Goal: Task Accomplishment & Management: Manage account settings

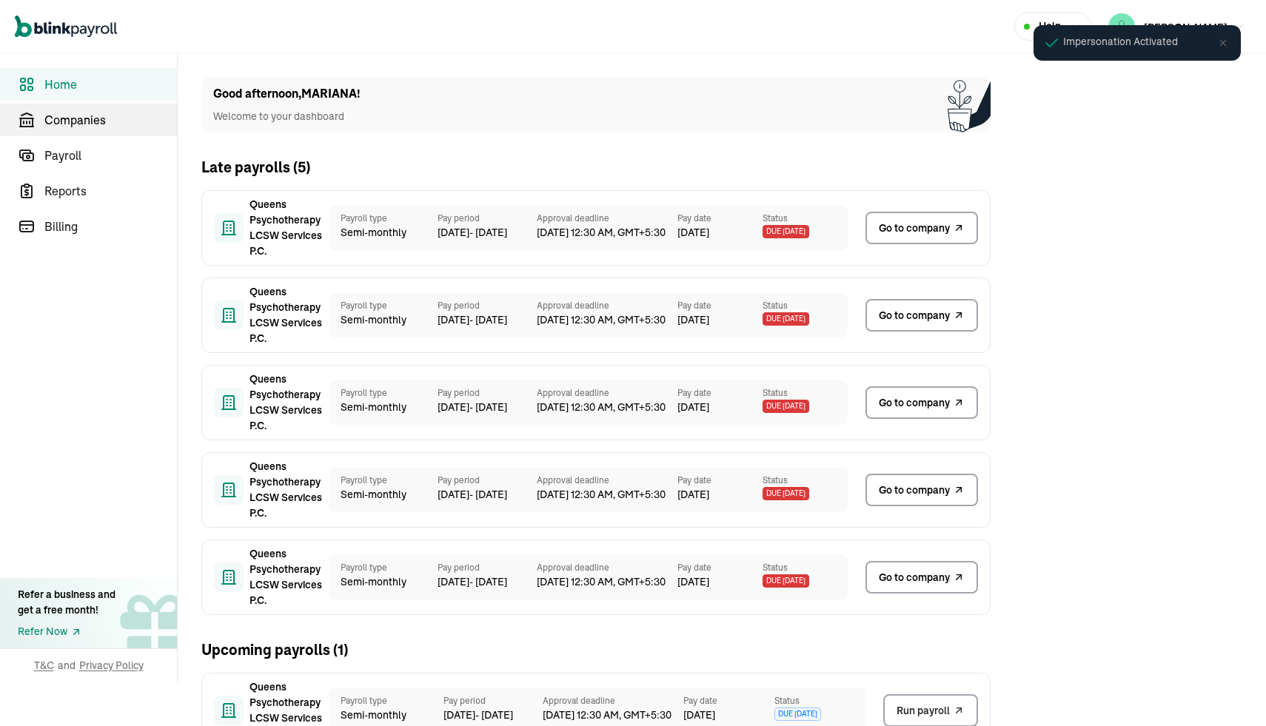
click at [92, 127] on span "Companies" at bounding box center [110, 120] width 132 height 18
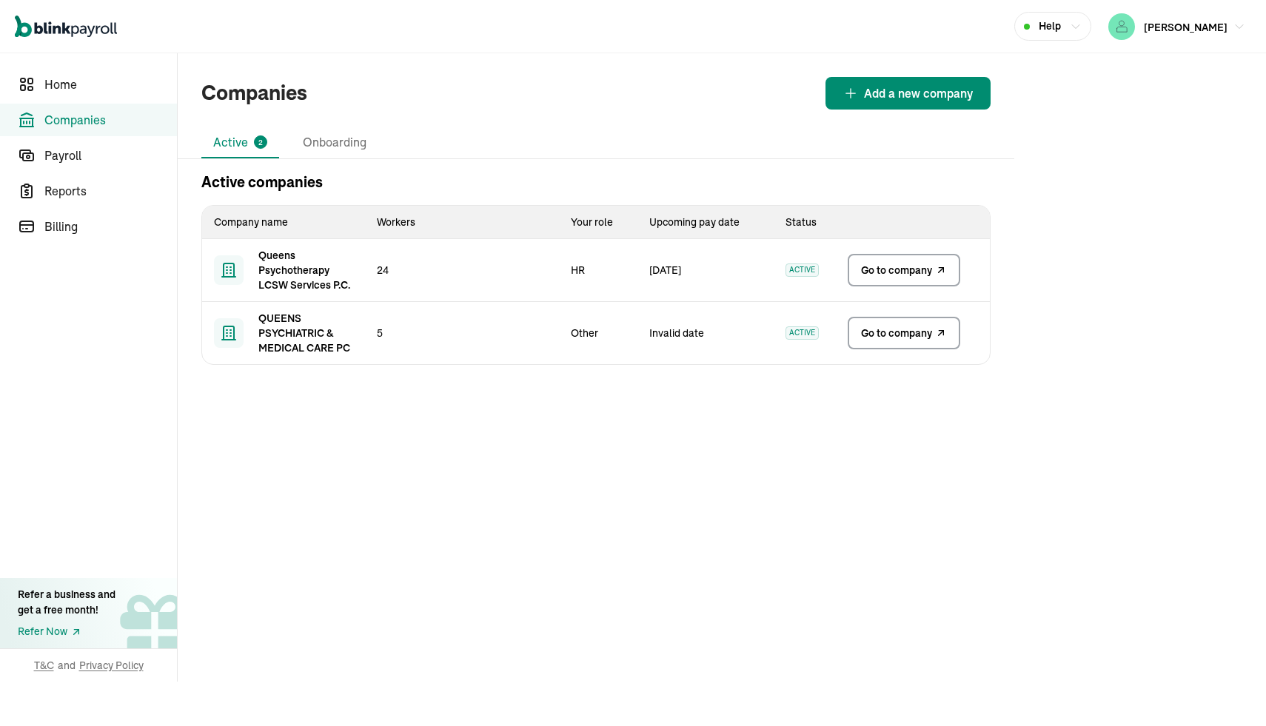
click at [876, 263] on span "Go to company" at bounding box center [896, 270] width 71 height 15
click at [878, 334] on span "Go to company" at bounding box center [896, 333] width 71 height 15
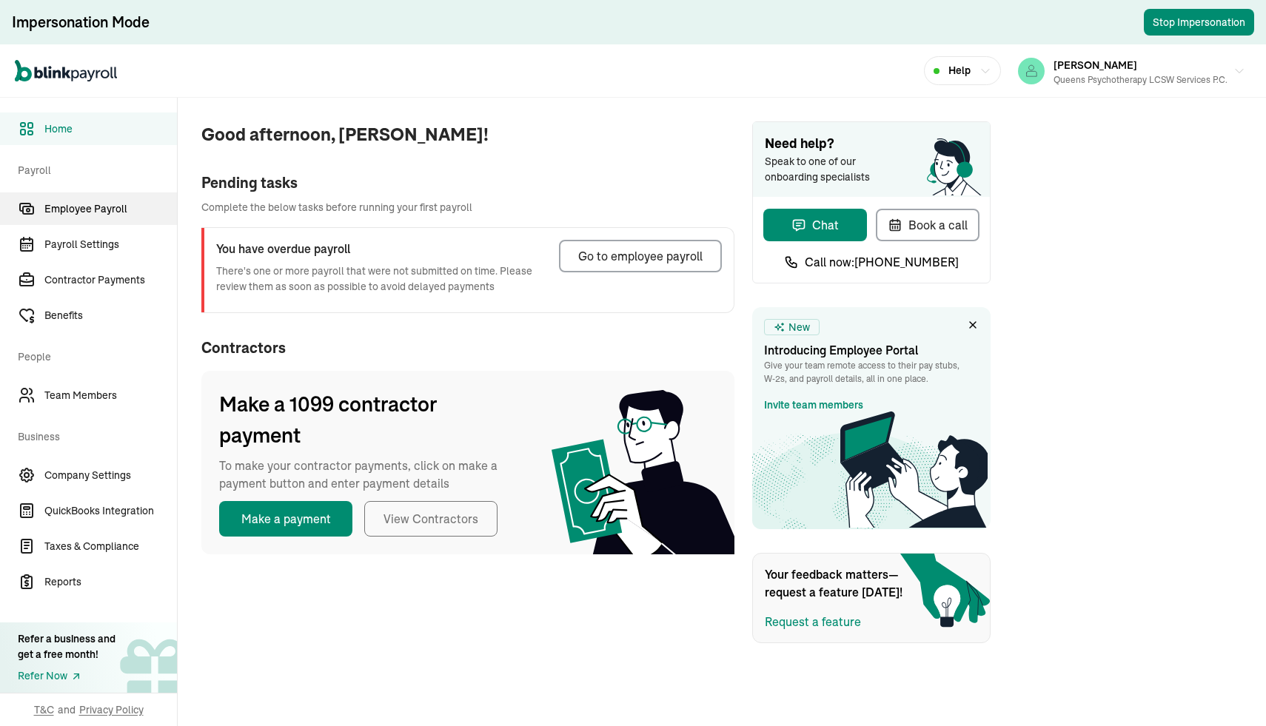
click at [81, 209] on span "Employee Payroll" at bounding box center [110, 209] width 132 height 16
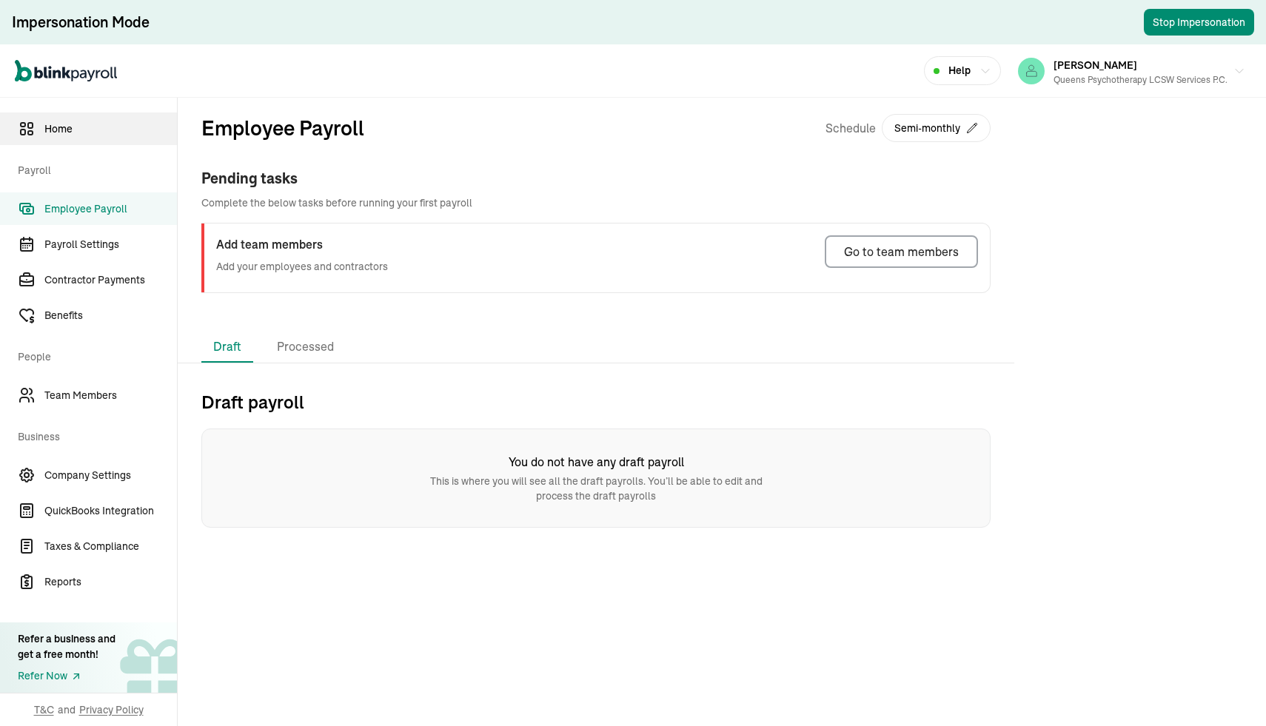
click at [68, 124] on span "Home" at bounding box center [110, 129] width 132 height 16
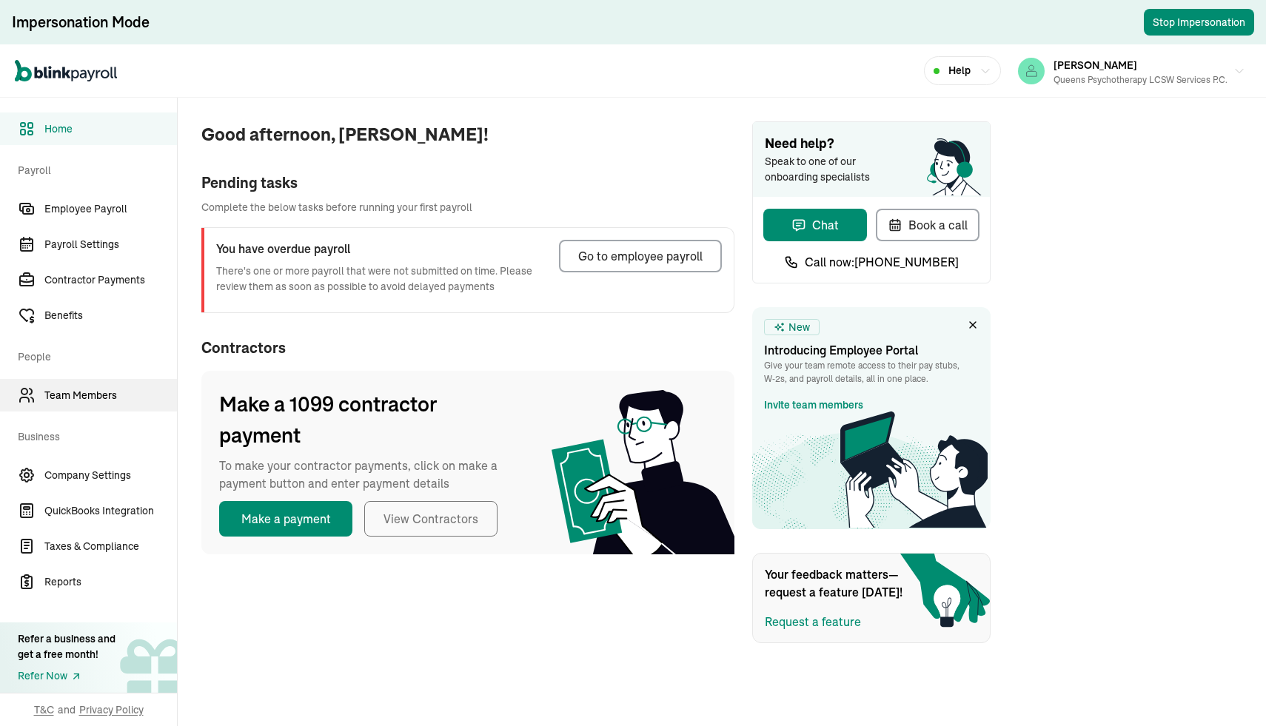
click at [69, 403] on link "Team Members" at bounding box center [88, 395] width 177 height 33
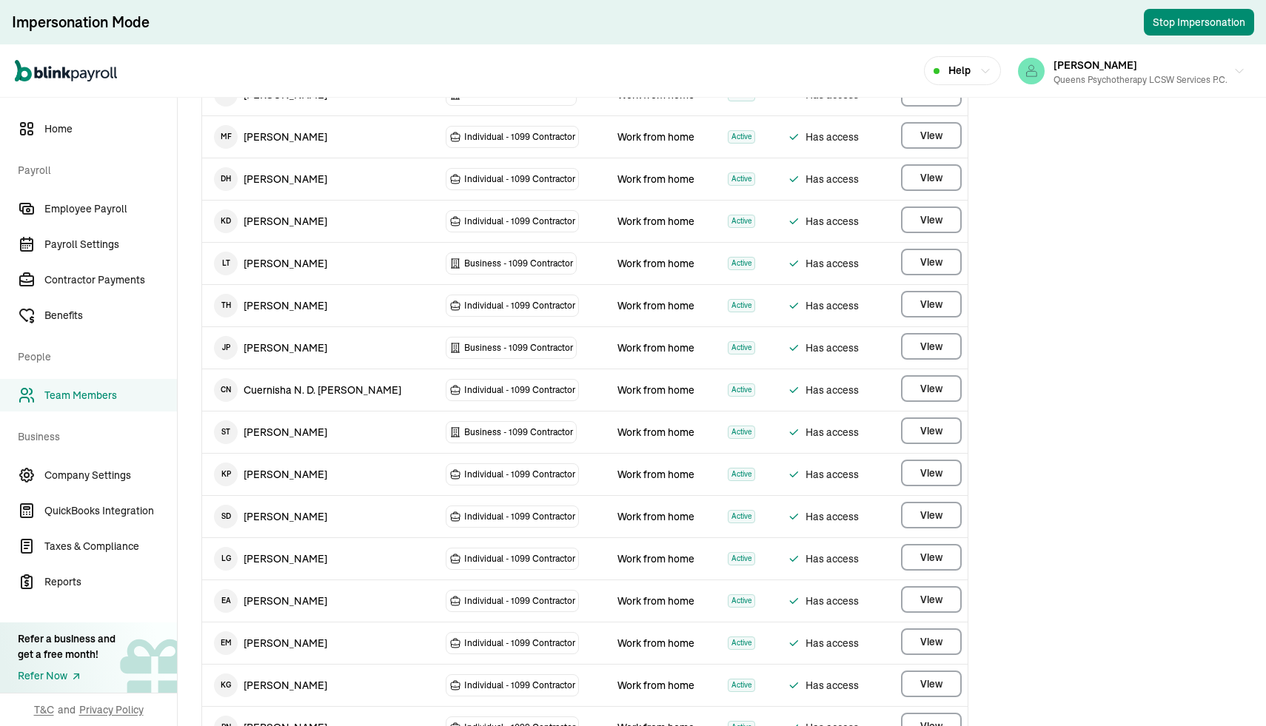
scroll to position [24, 0]
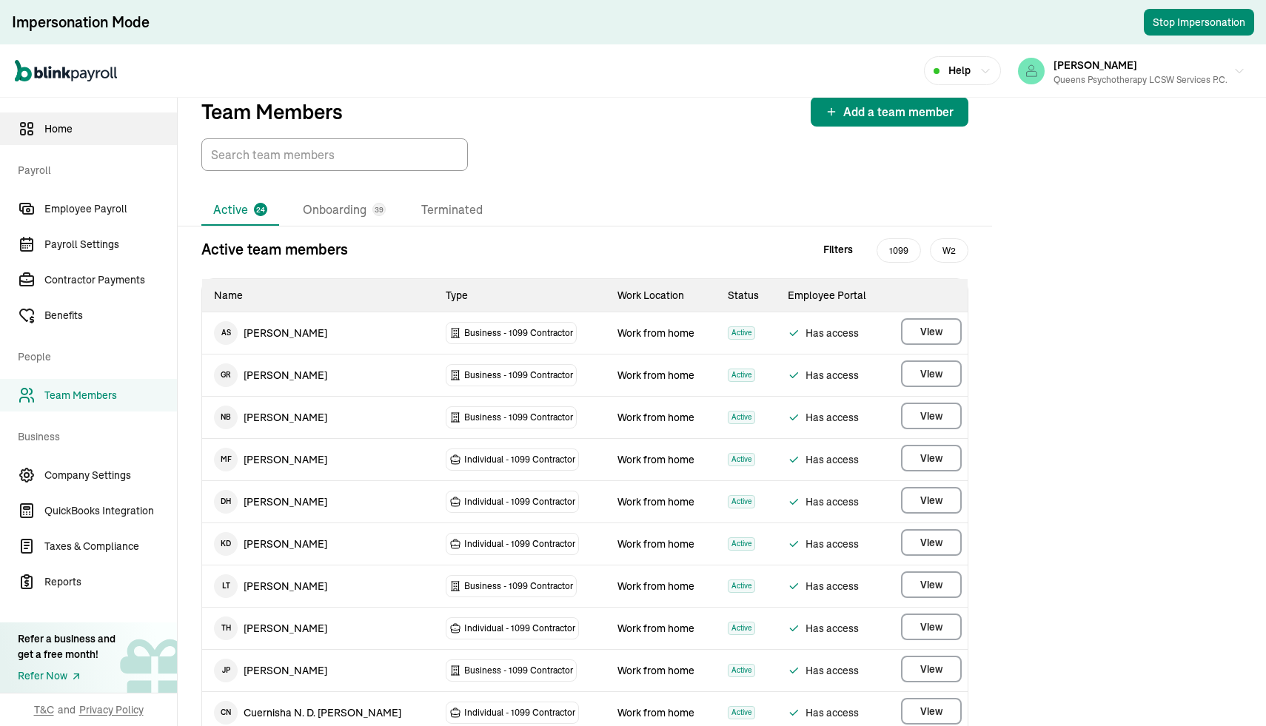
click at [59, 128] on span "Home" at bounding box center [110, 129] width 132 height 16
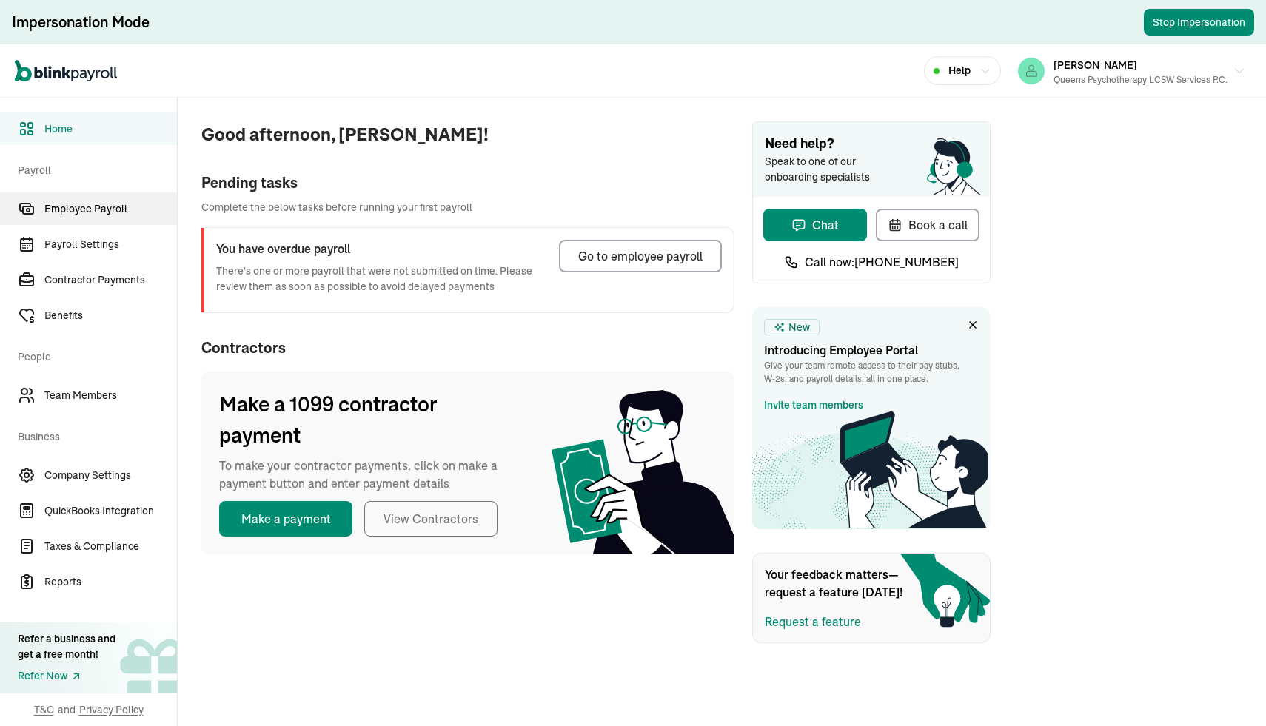
click at [84, 215] on span "Employee Payroll" at bounding box center [110, 209] width 132 height 16
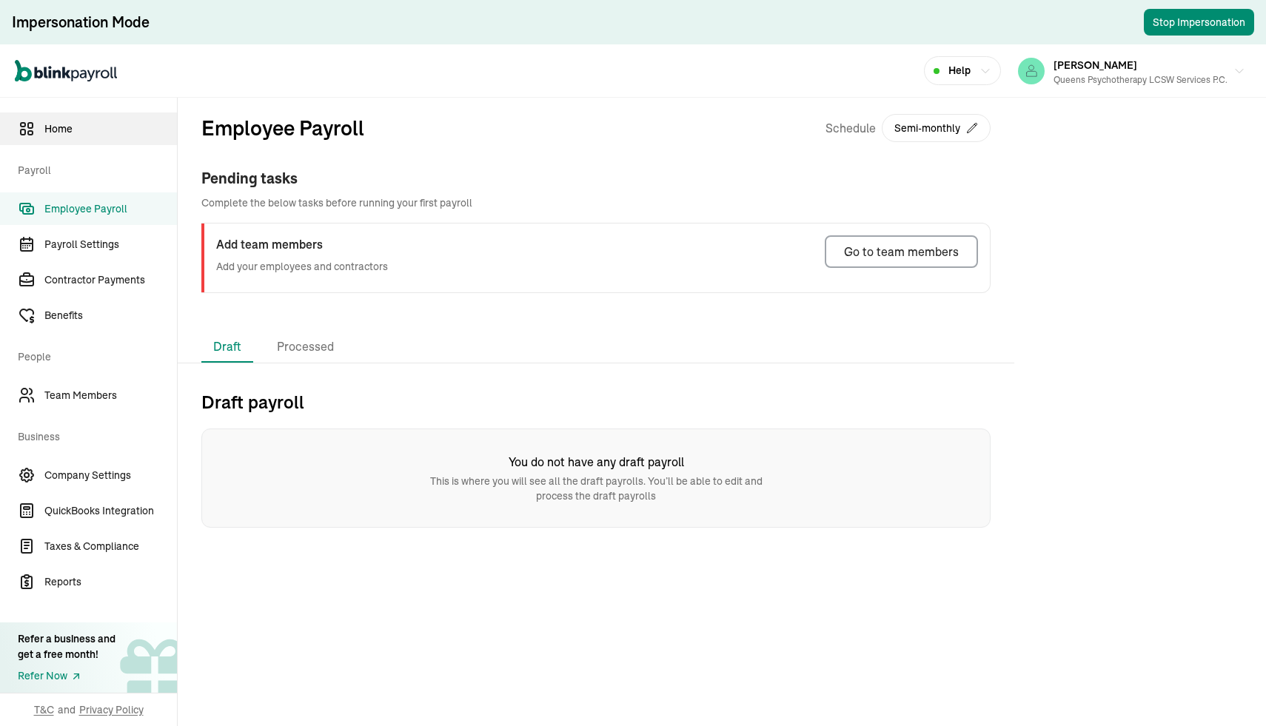
click at [58, 136] on link "Home" at bounding box center [88, 128] width 177 height 33
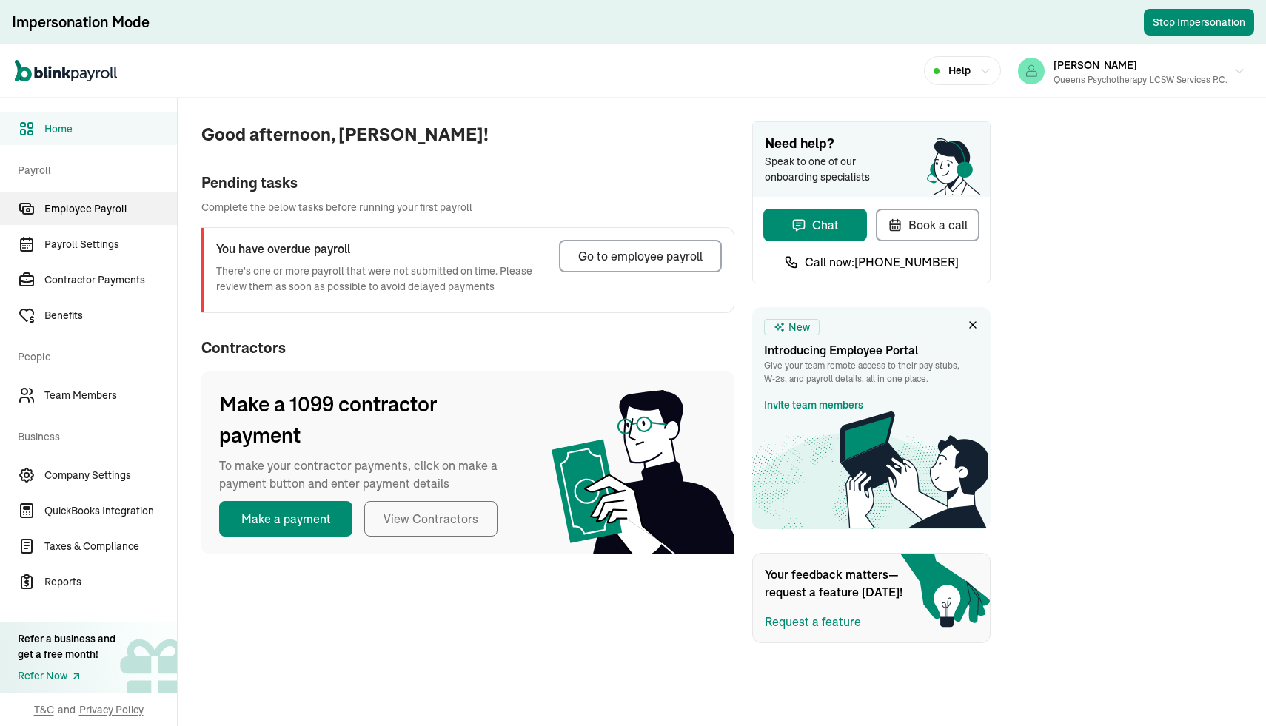
click at [81, 209] on span "Employee Payroll" at bounding box center [110, 209] width 132 height 16
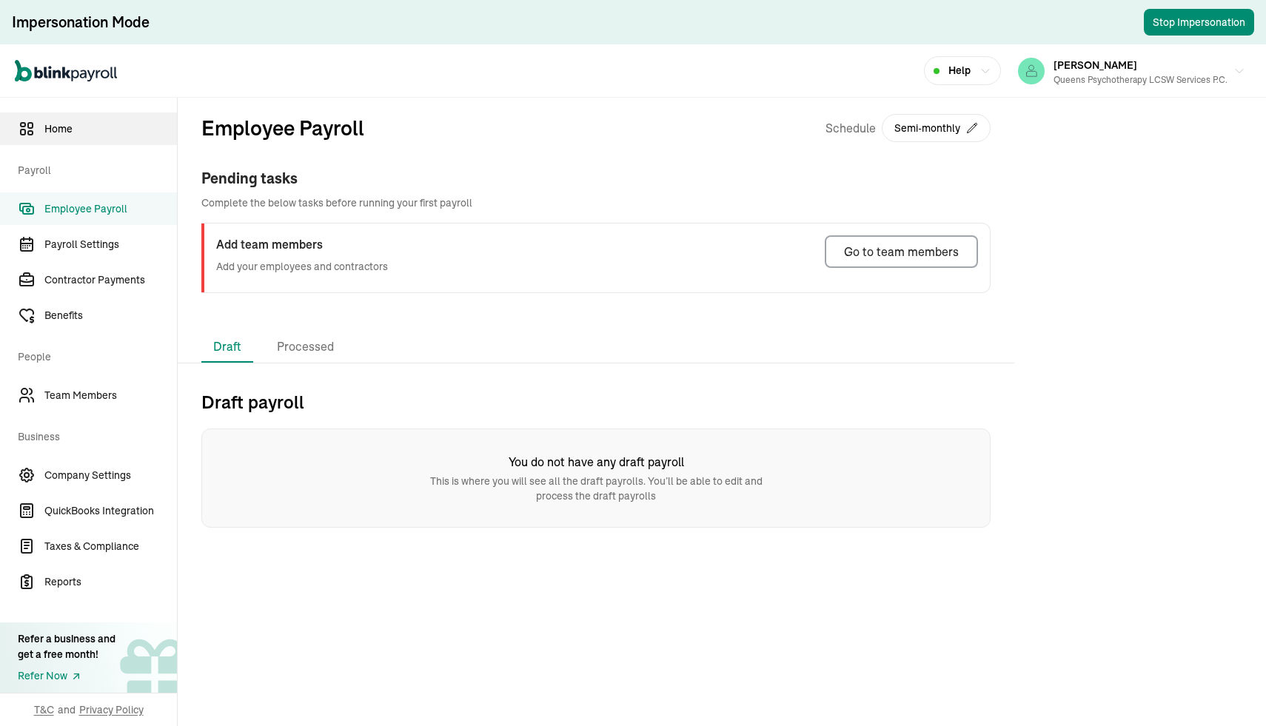
click at [68, 124] on span "Home" at bounding box center [110, 129] width 132 height 16
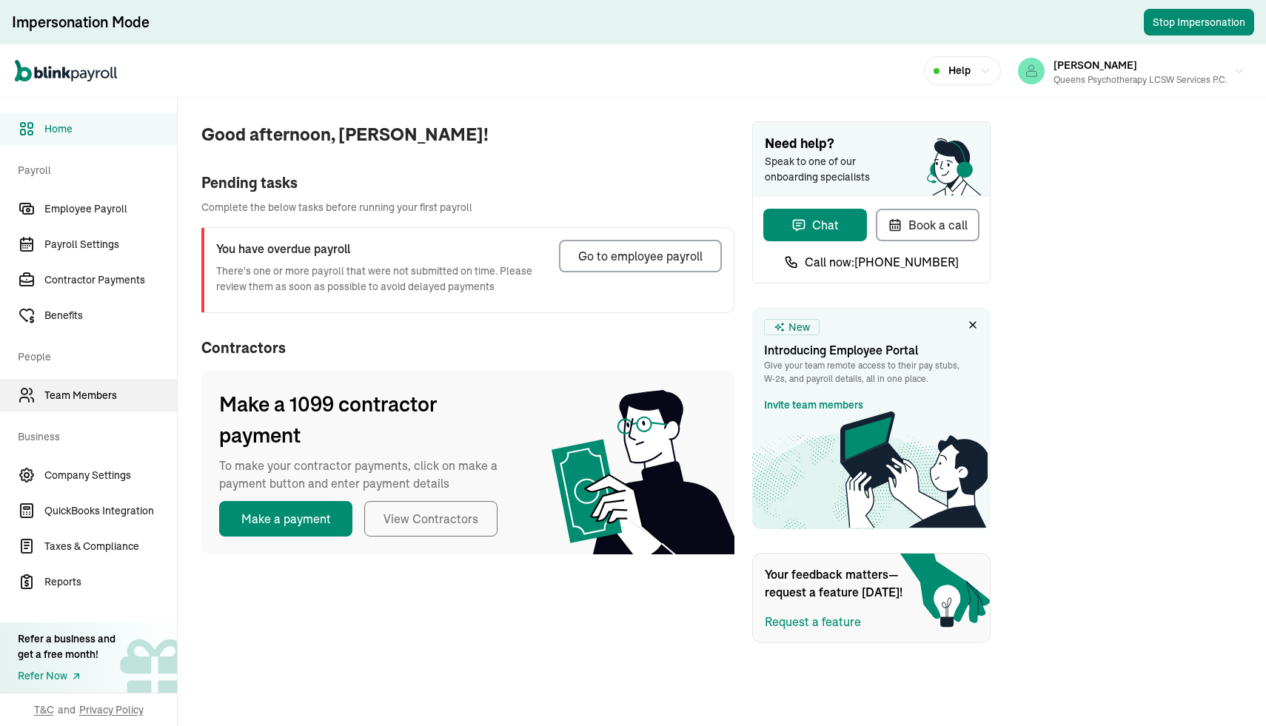
click at [69, 403] on link "Team Members" at bounding box center [88, 395] width 177 height 33
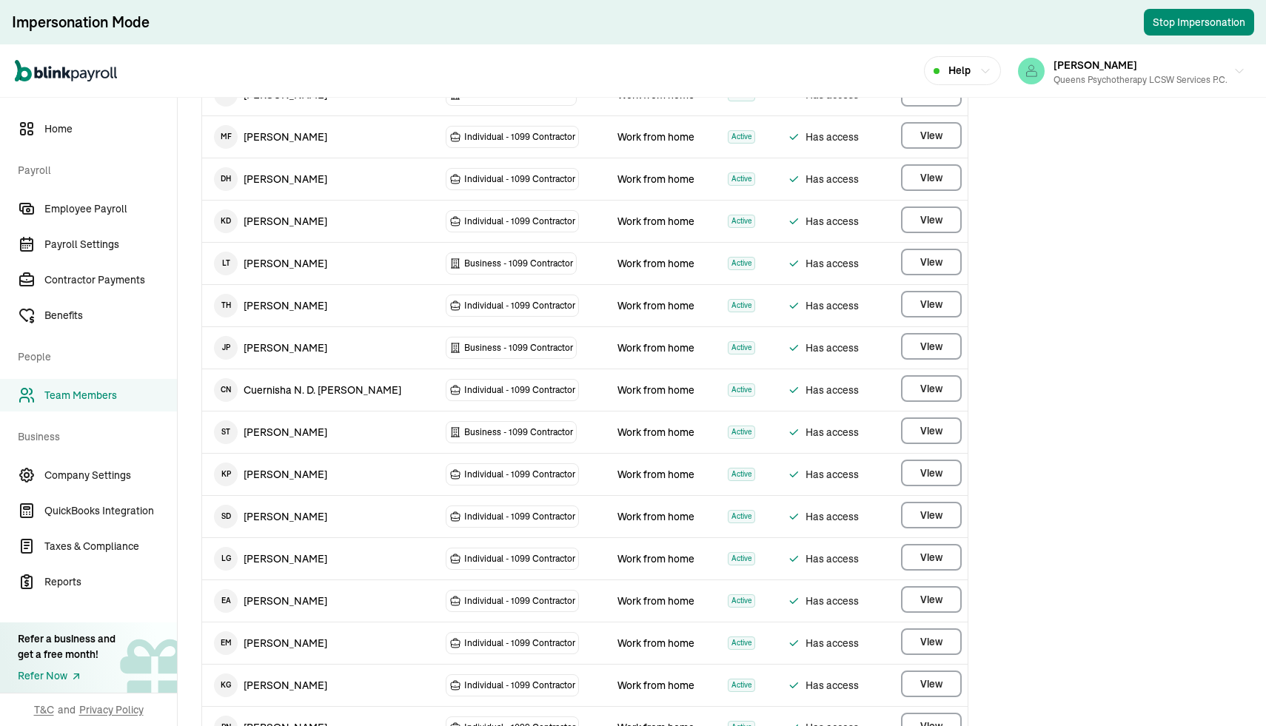
scroll to position [24, 0]
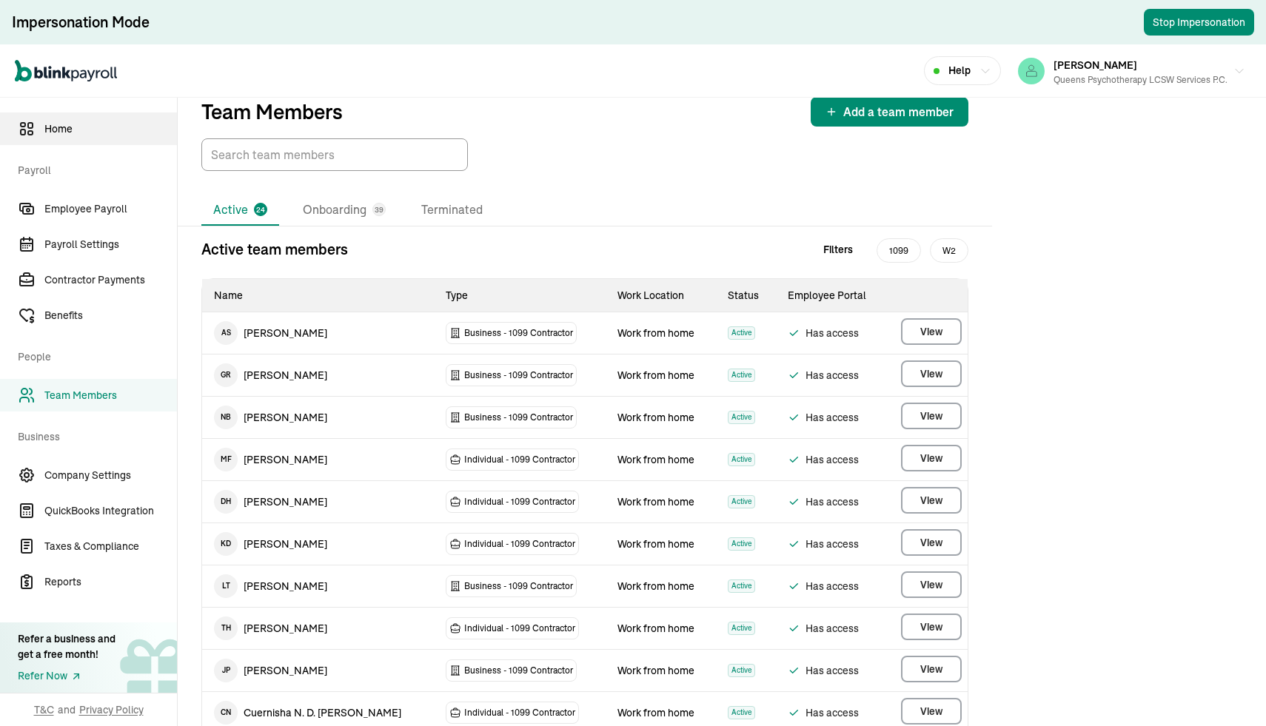
click at [59, 128] on span "Home" at bounding box center [110, 129] width 132 height 16
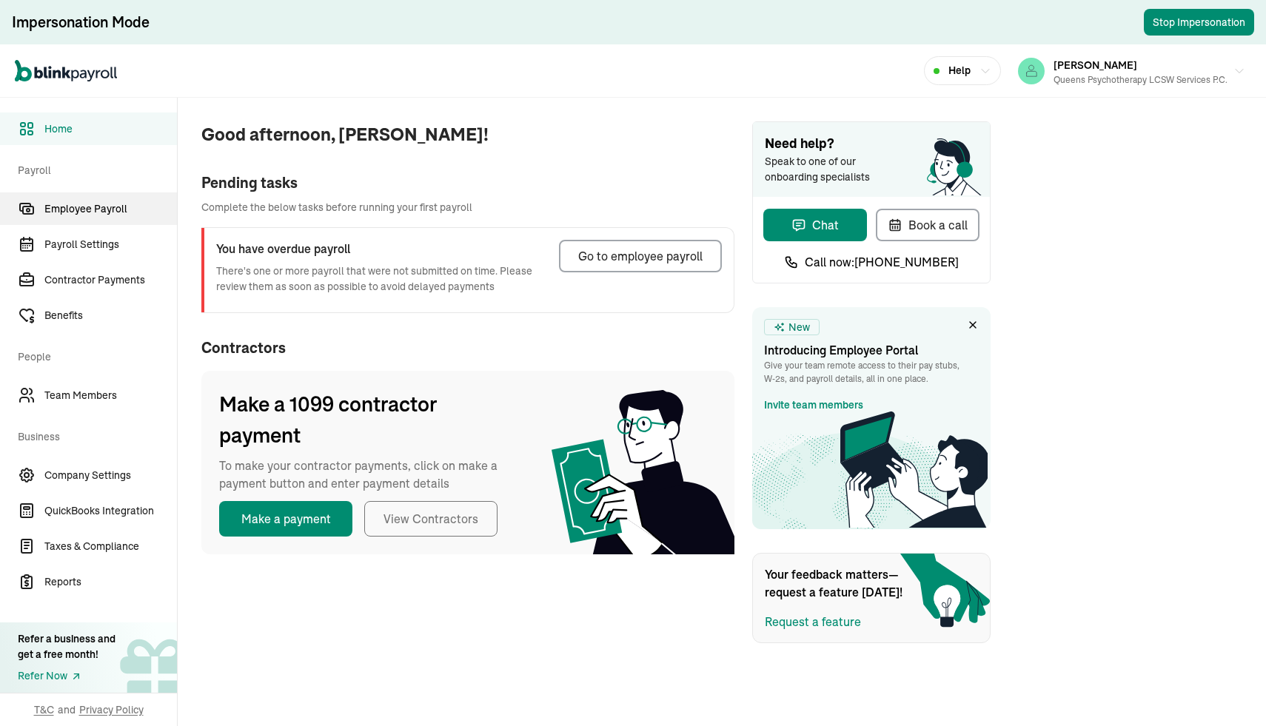
click at [84, 215] on span "Employee Payroll" at bounding box center [110, 209] width 132 height 16
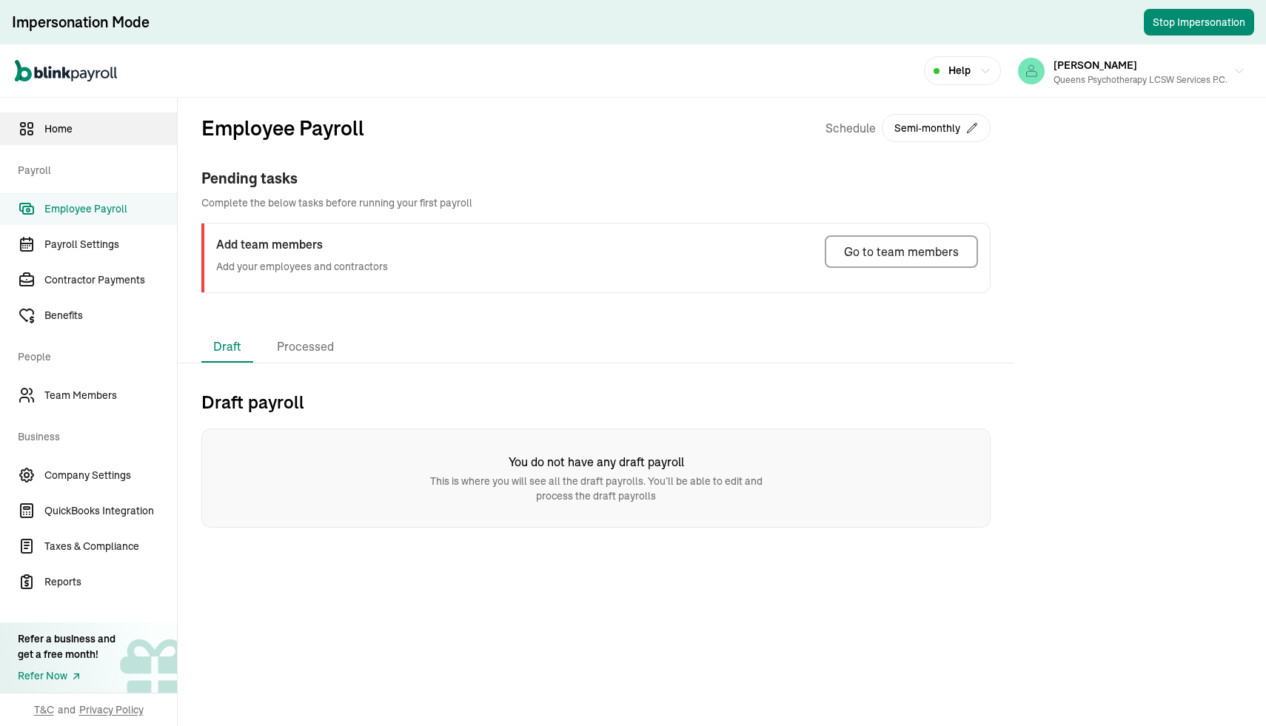
click at [58, 136] on link "Home" at bounding box center [88, 128] width 177 height 33
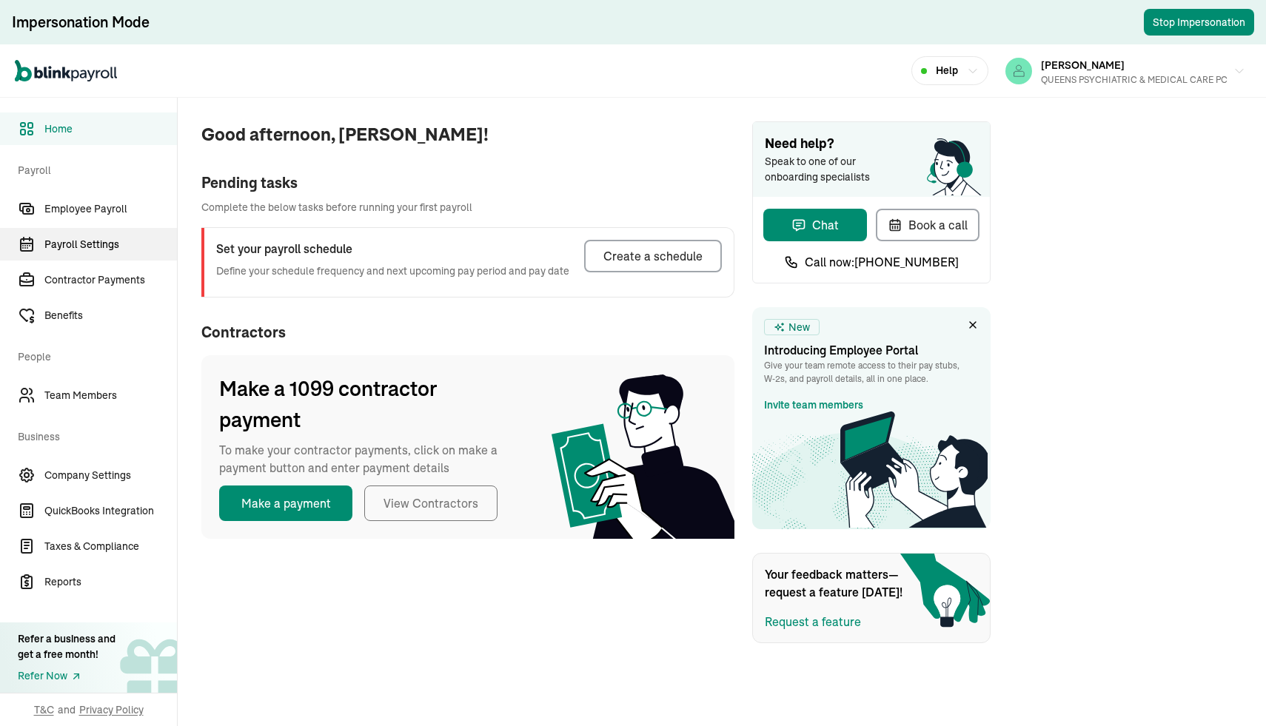
click at [79, 244] on span "Payroll Settings" at bounding box center [110, 245] width 132 height 16
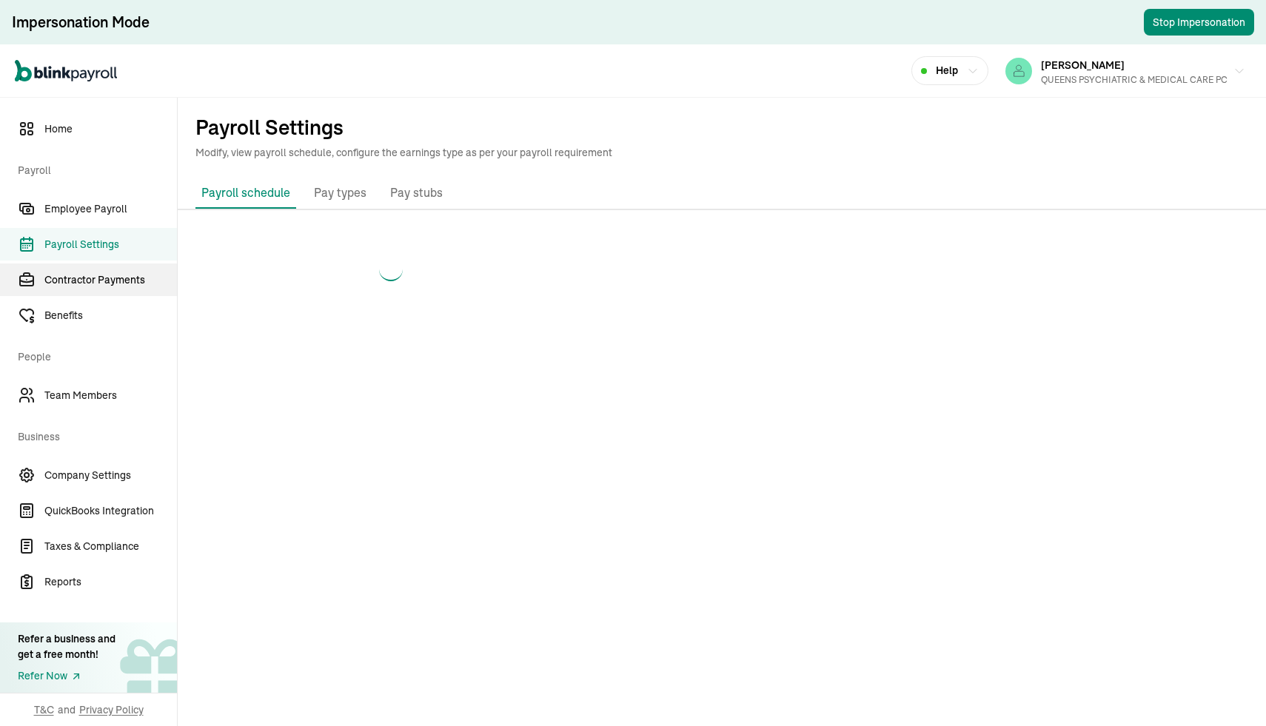
click at [79, 280] on span "Contractor Payments" at bounding box center [110, 280] width 132 height 16
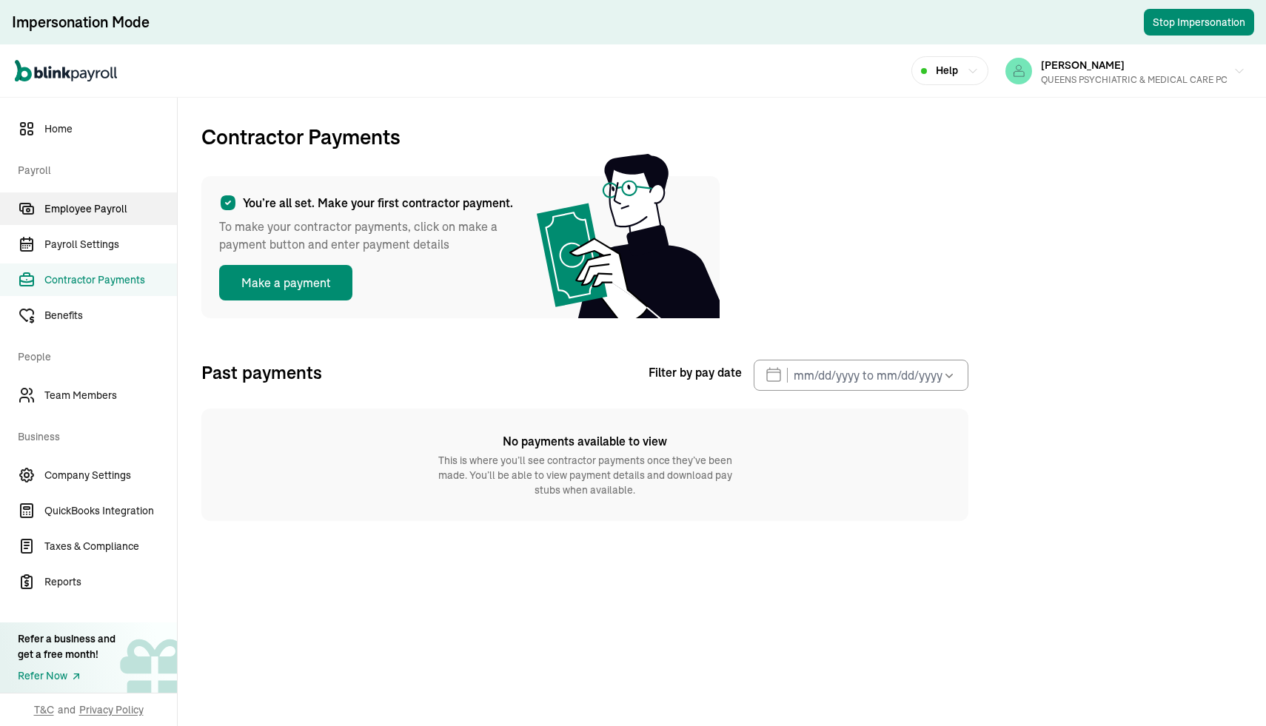
click at [87, 206] on span "Employee Payroll" at bounding box center [110, 209] width 132 height 16
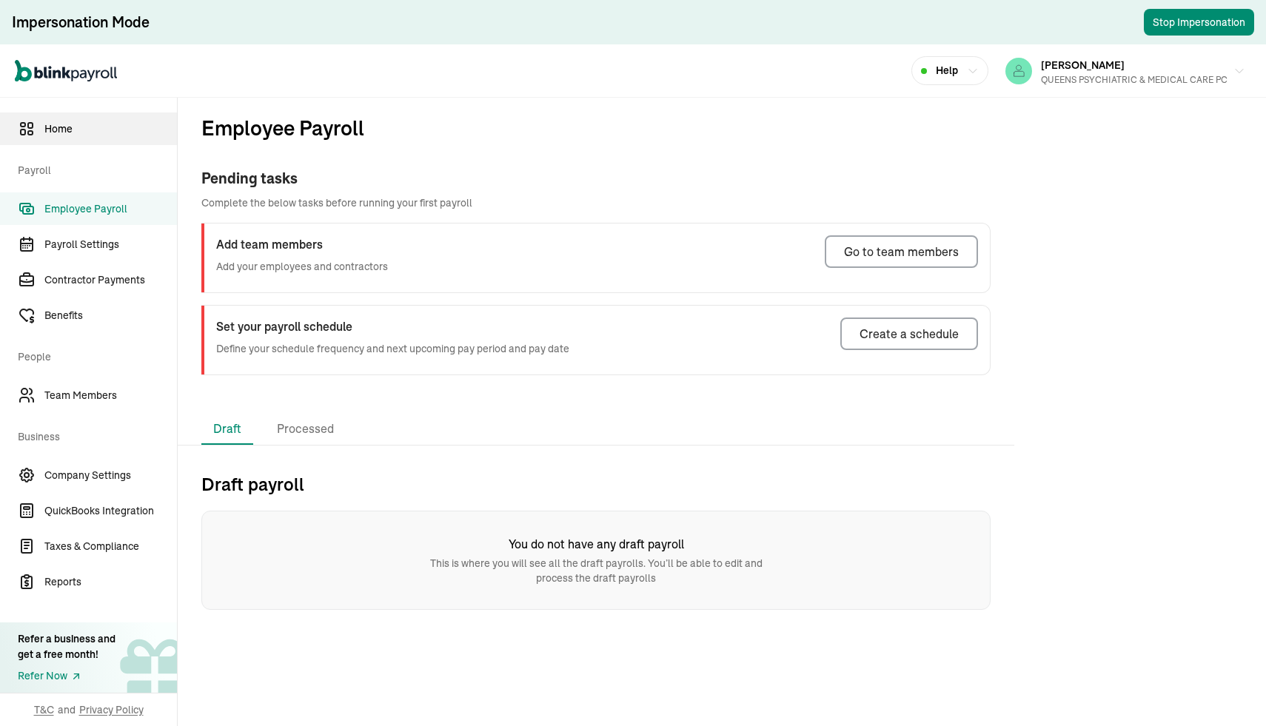
click at [73, 133] on span "Home" at bounding box center [110, 129] width 132 height 16
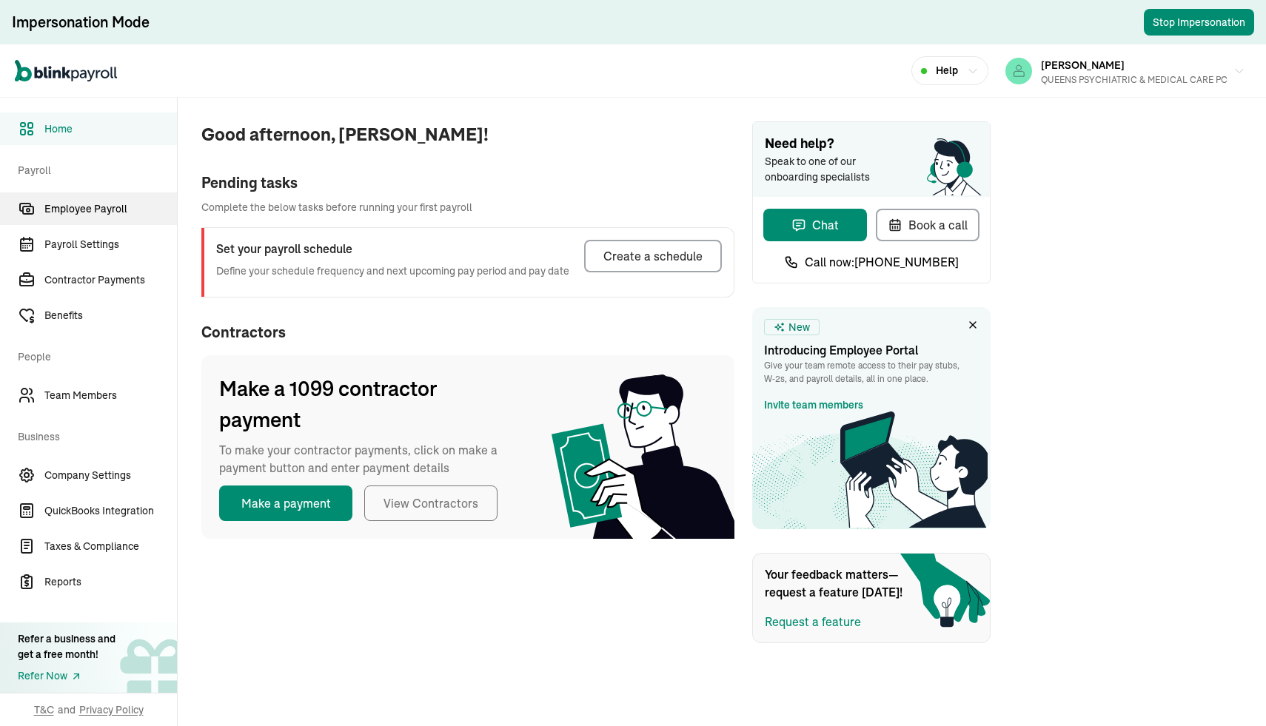
click at [84, 211] on span "Employee Payroll" at bounding box center [110, 209] width 132 height 16
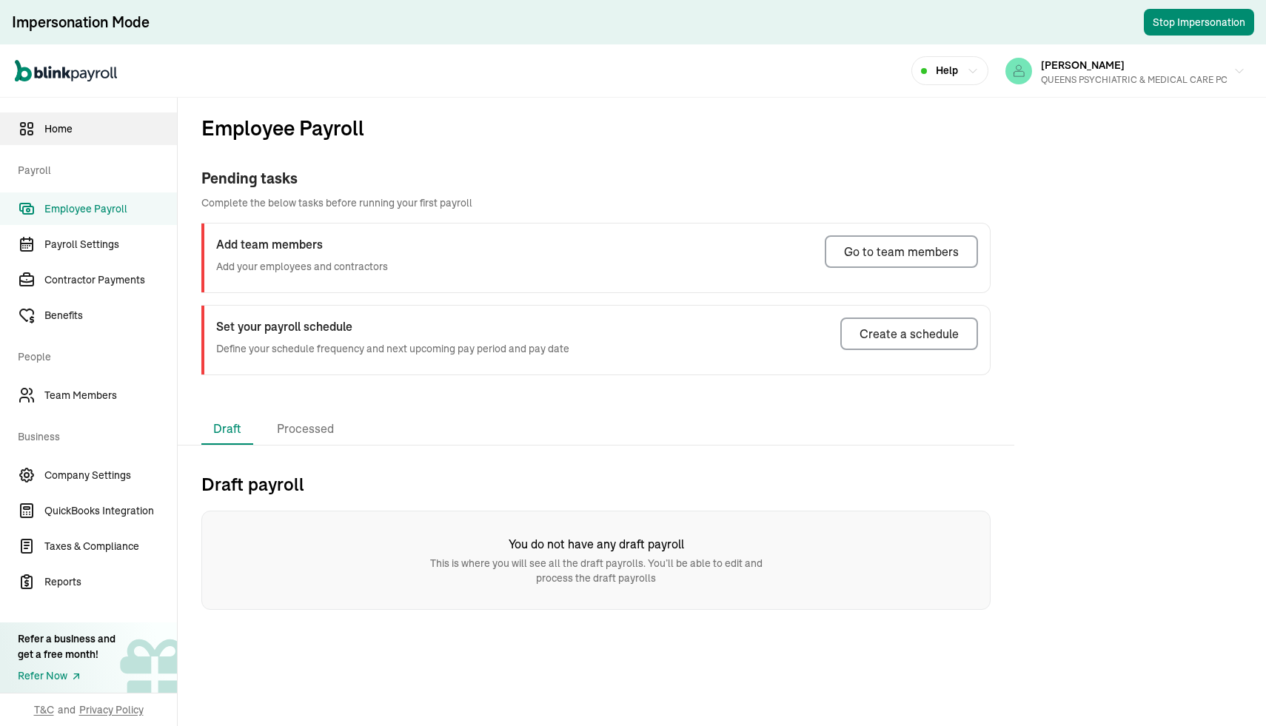
click at [73, 127] on span "Home" at bounding box center [110, 129] width 132 height 16
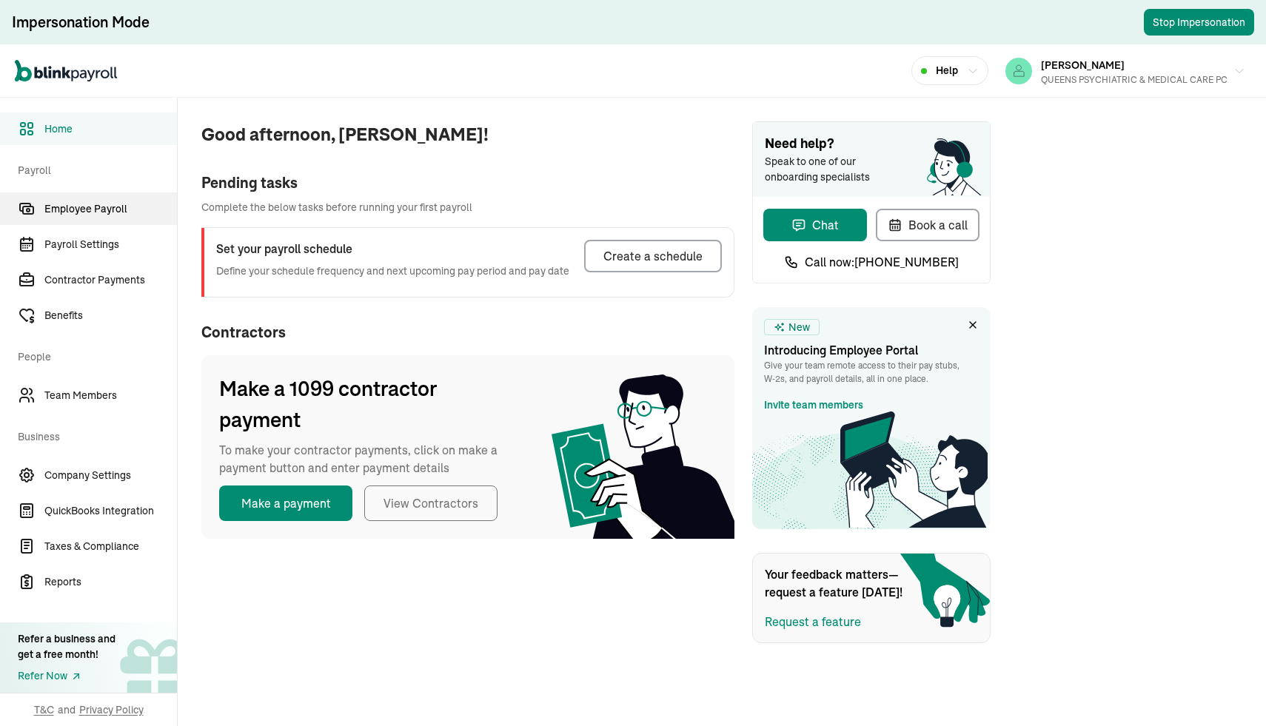
click at [67, 218] on link "Employee Payroll" at bounding box center [88, 208] width 177 height 33
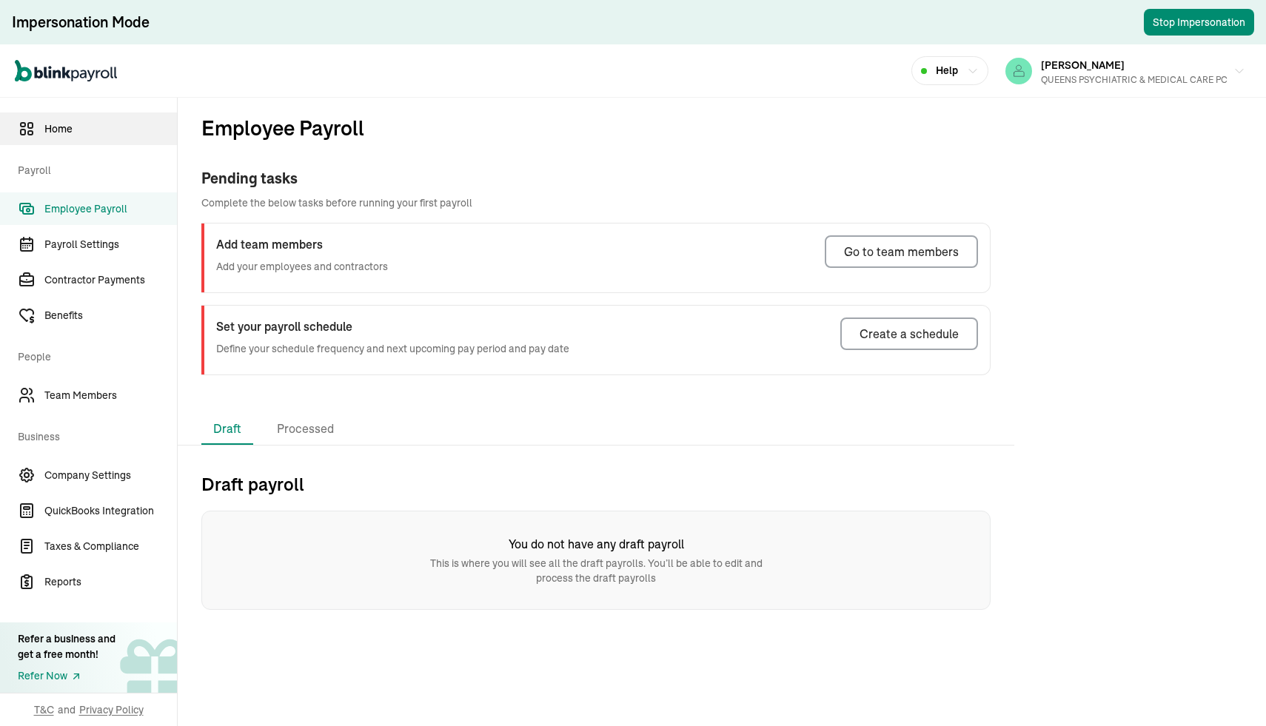
click at [84, 133] on span "Home" at bounding box center [110, 129] width 132 height 16
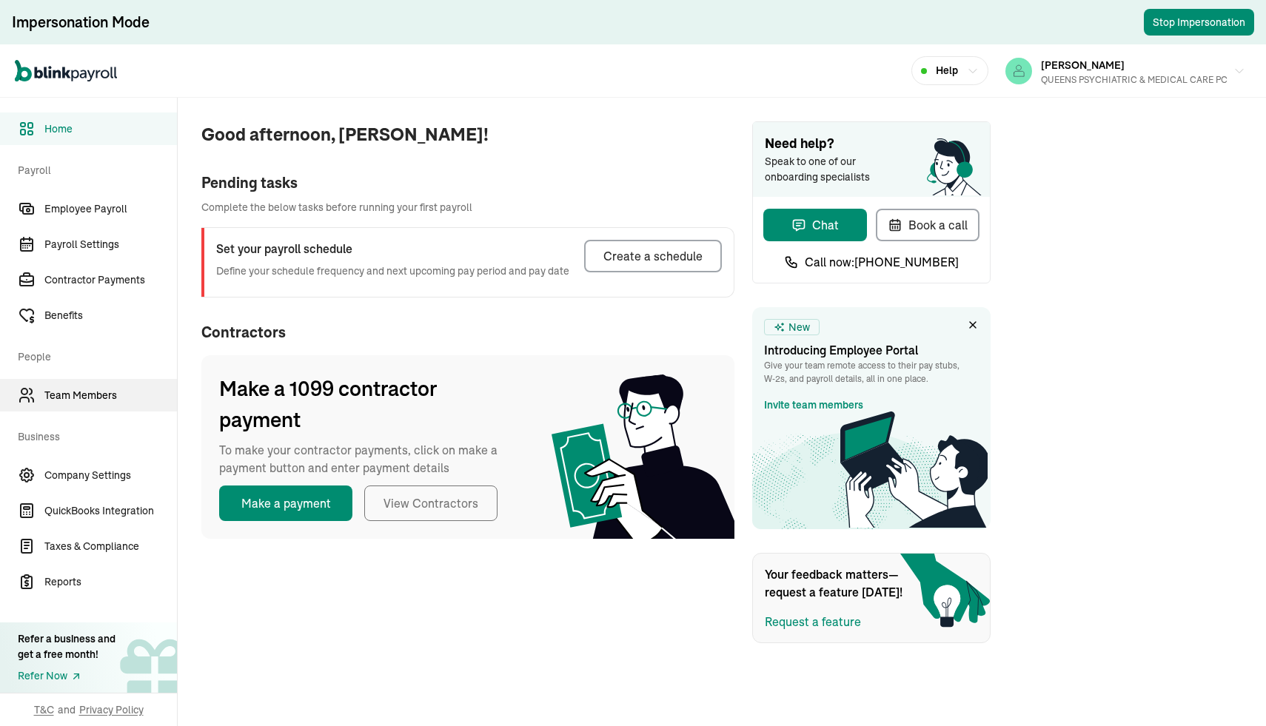
click at [81, 391] on span "Team Members" at bounding box center [110, 396] width 132 height 16
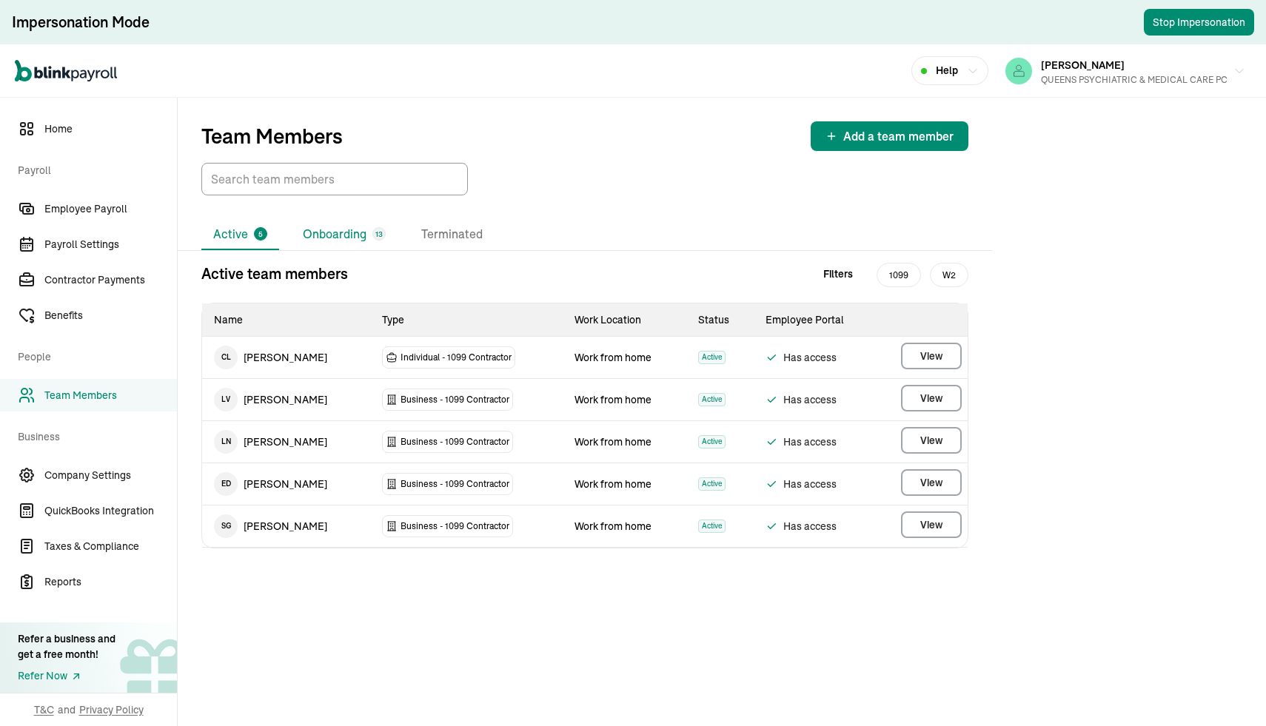
click at [323, 241] on li "Onboarding 13" at bounding box center [344, 234] width 107 height 31
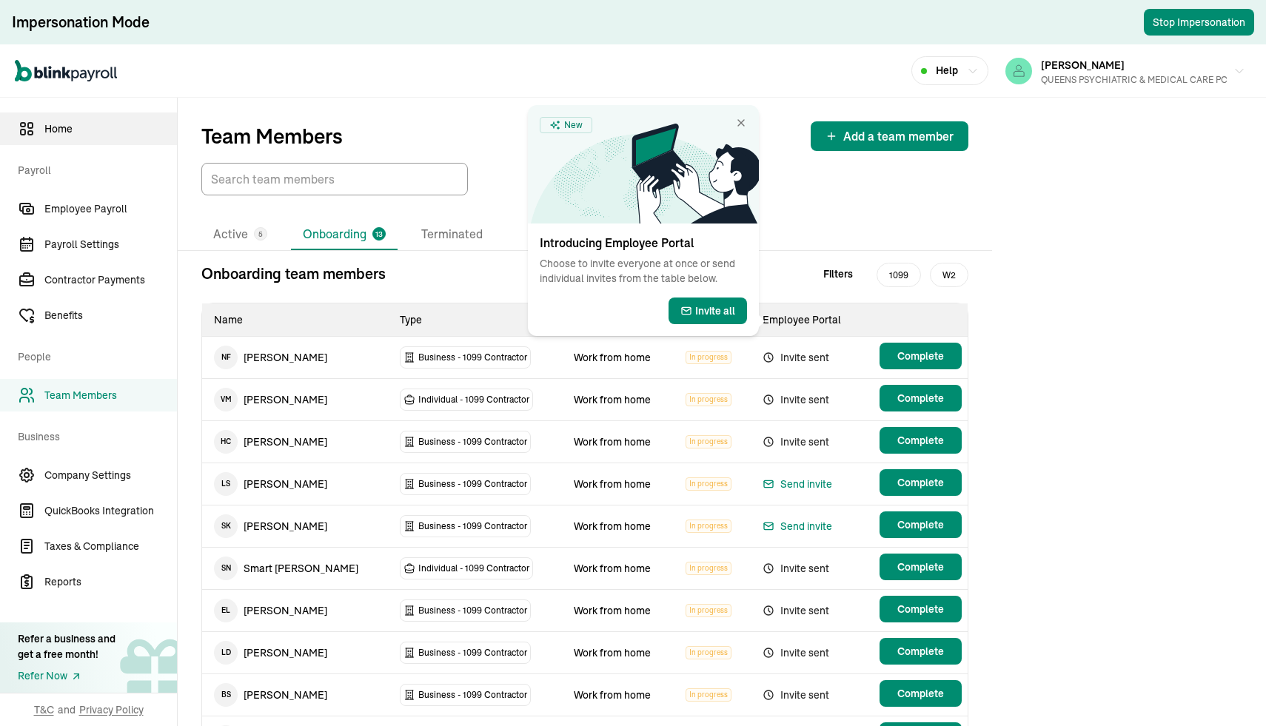
click at [48, 129] on span "Home" at bounding box center [110, 129] width 132 height 16
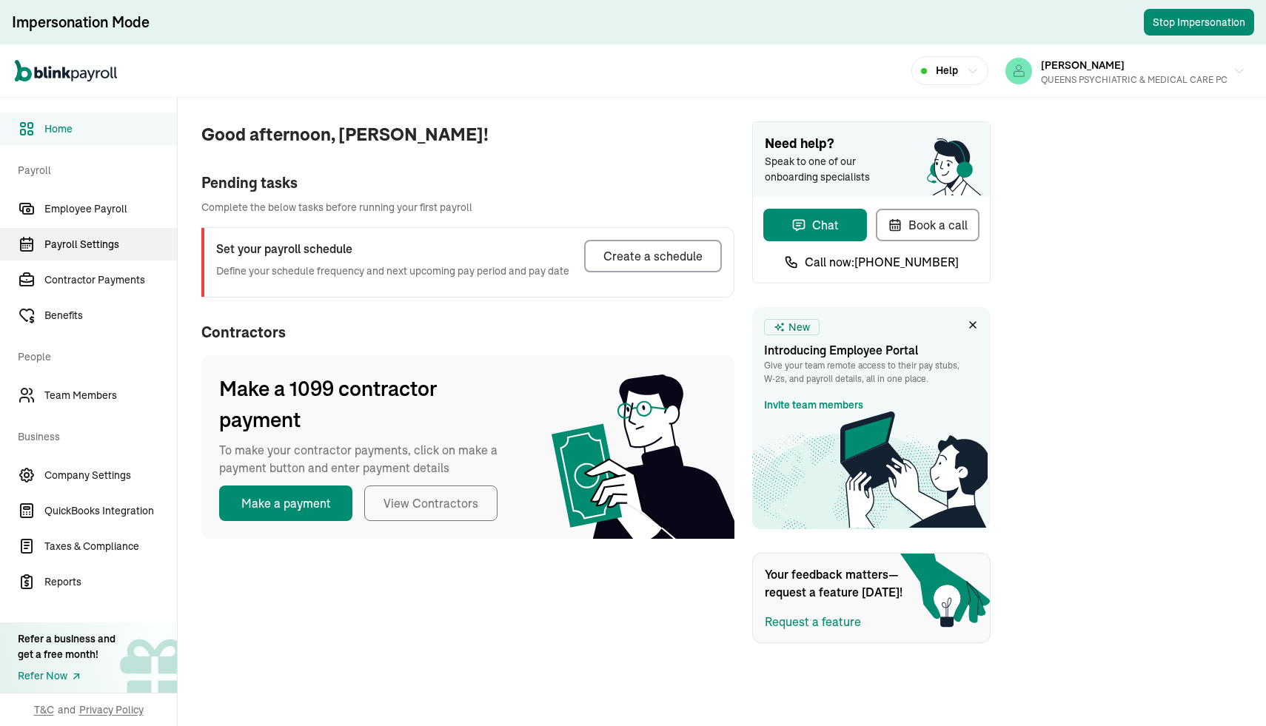
click at [79, 244] on span "Payroll Settings" at bounding box center [110, 245] width 132 height 16
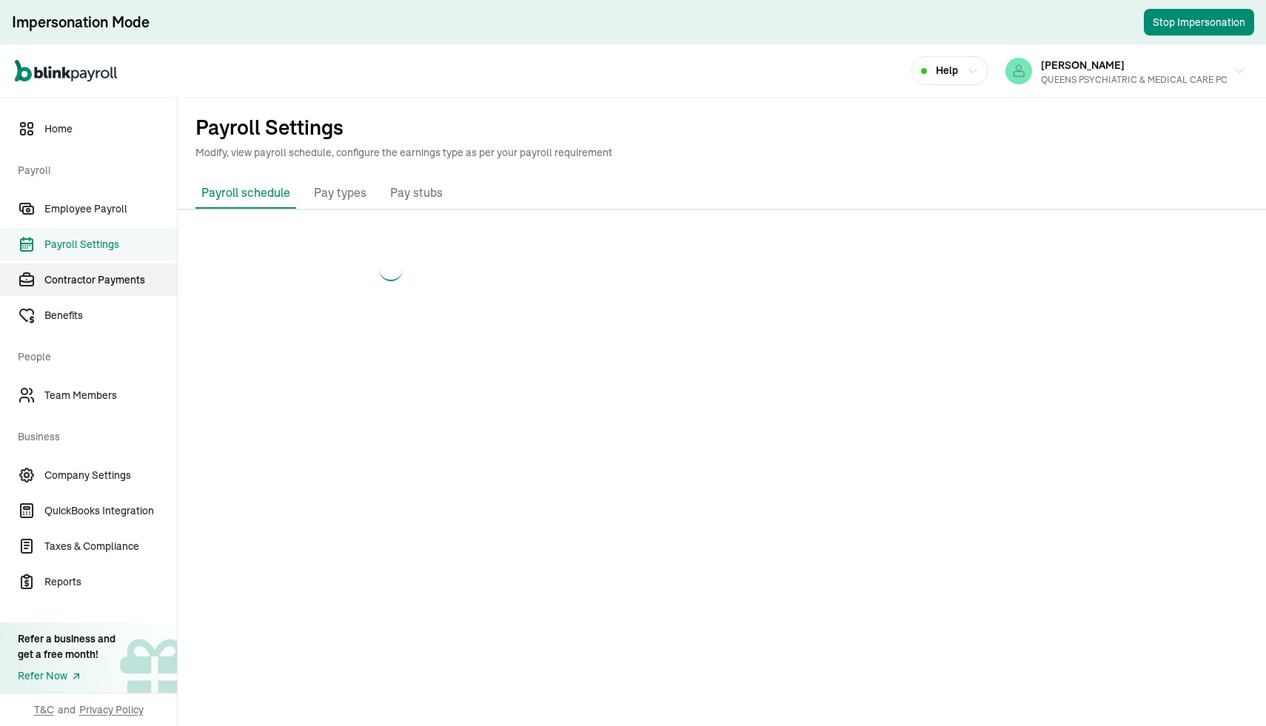
click at [79, 280] on span "Contractor Payments" at bounding box center [110, 280] width 132 height 16
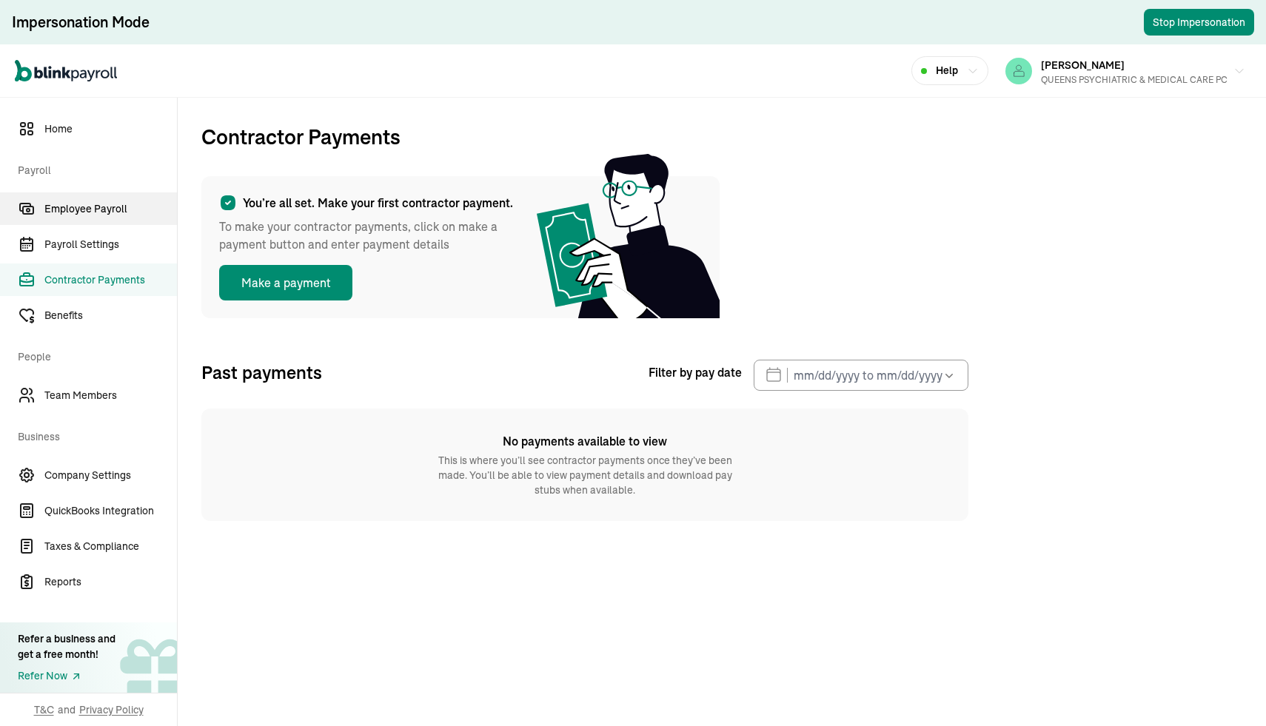
click at [87, 206] on span "Employee Payroll" at bounding box center [110, 209] width 132 height 16
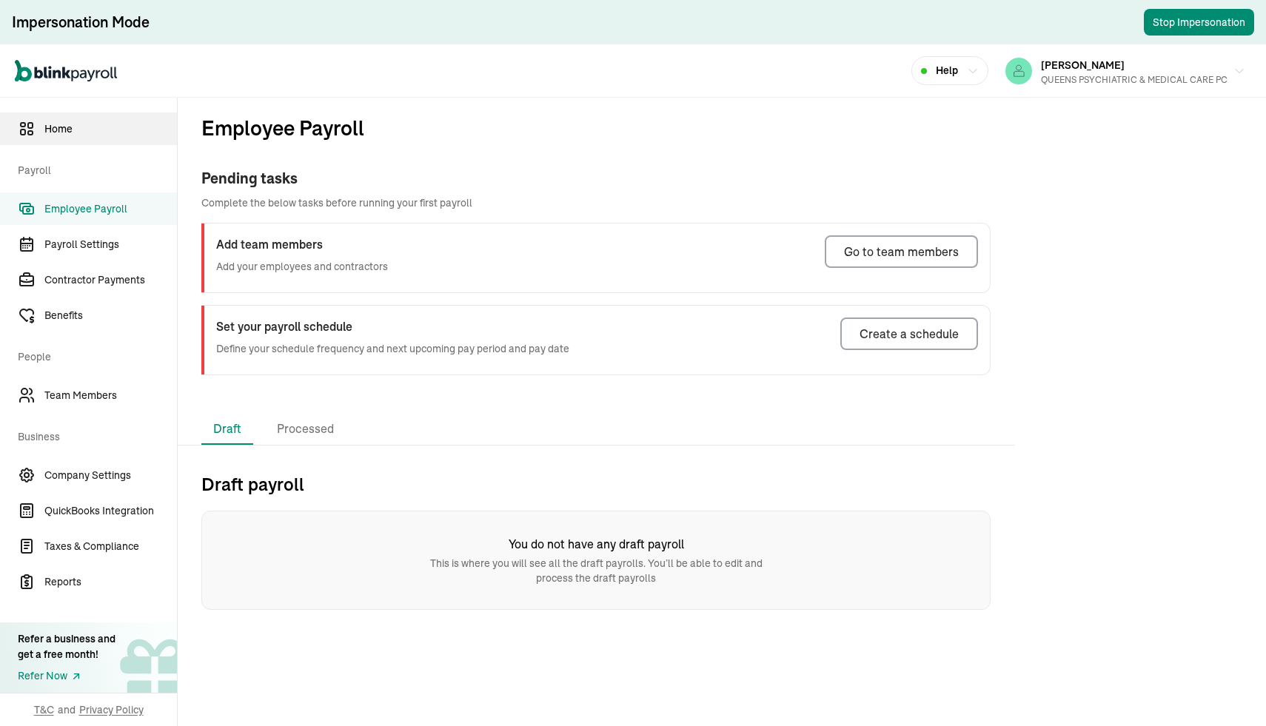
click at [73, 133] on span "Home" at bounding box center [110, 129] width 132 height 16
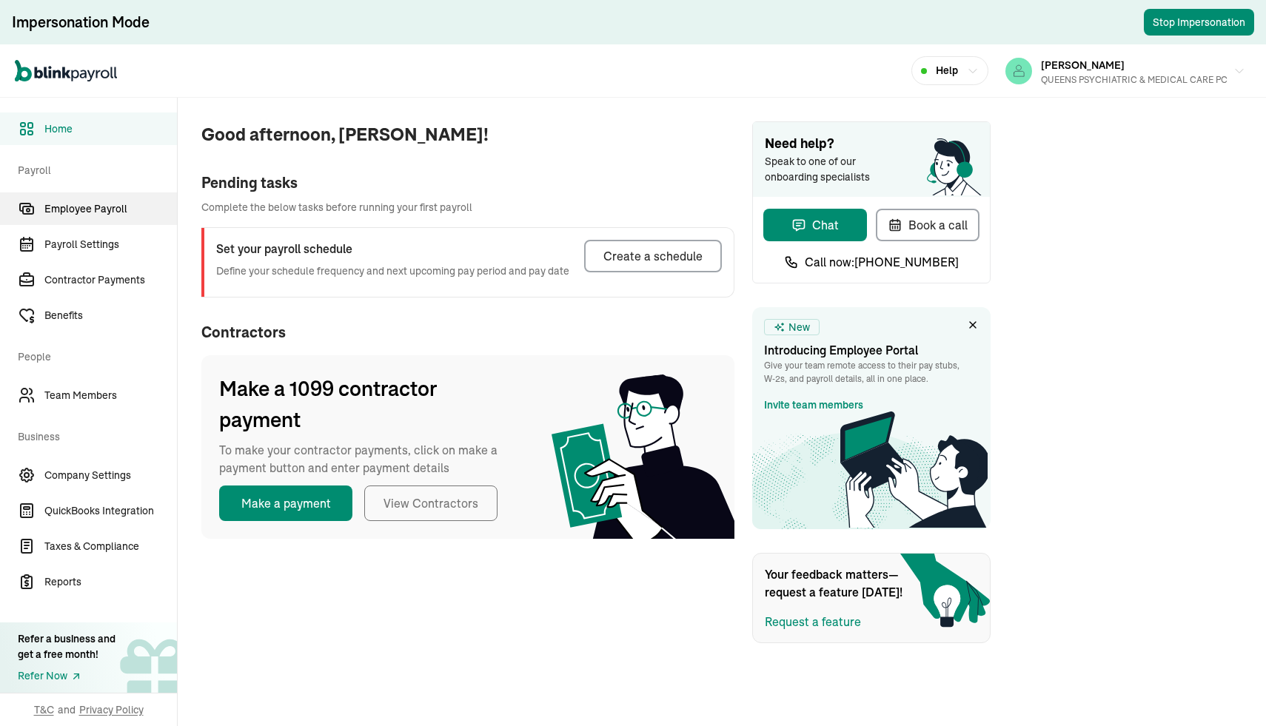
click at [84, 211] on span "Employee Payroll" at bounding box center [110, 209] width 132 height 16
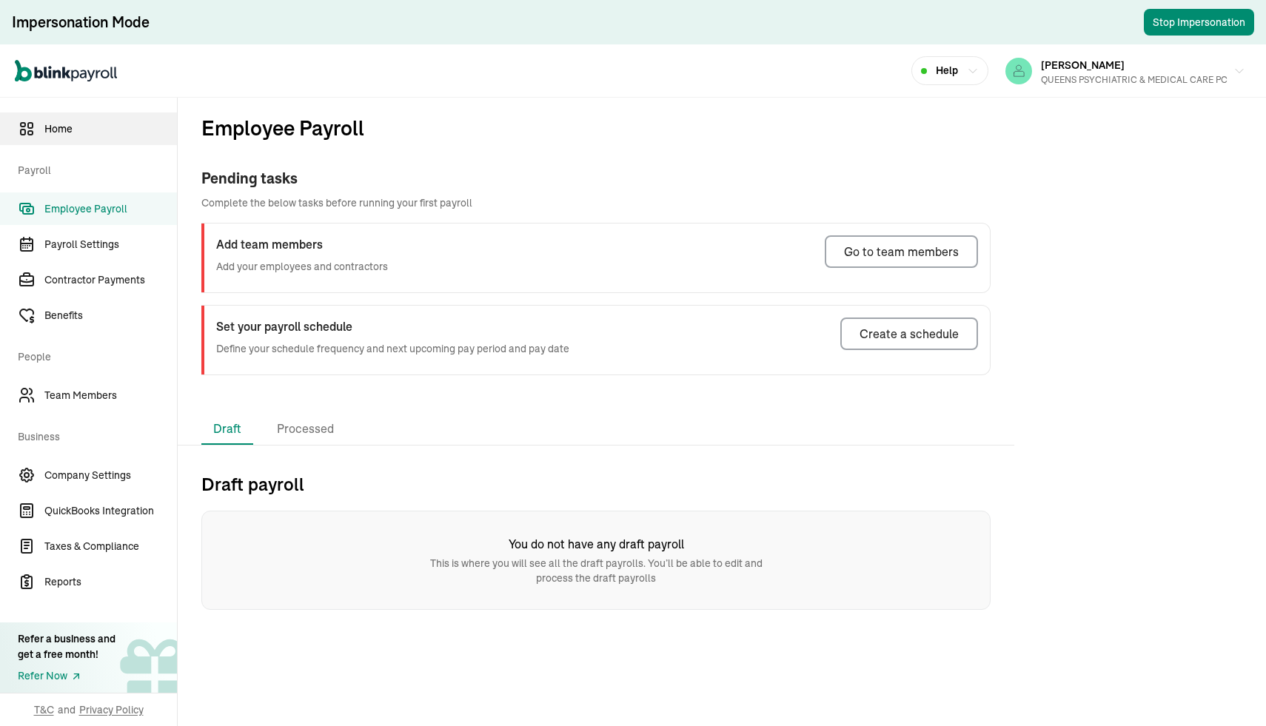
click at [73, 127] on span "Home" at bounding box center [110, 129] width 132 height 16
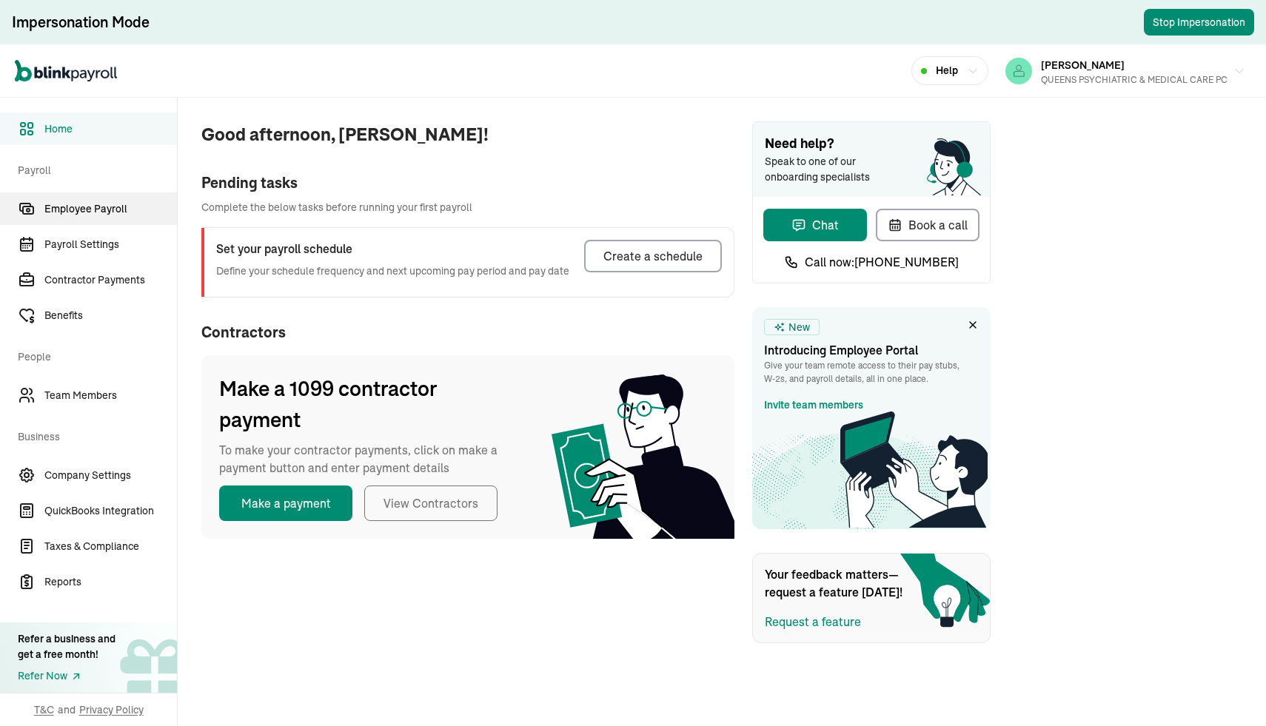
click at [67, 218] on link "Employee Payroll" at bounding box center [88, 208] width 177 height 33
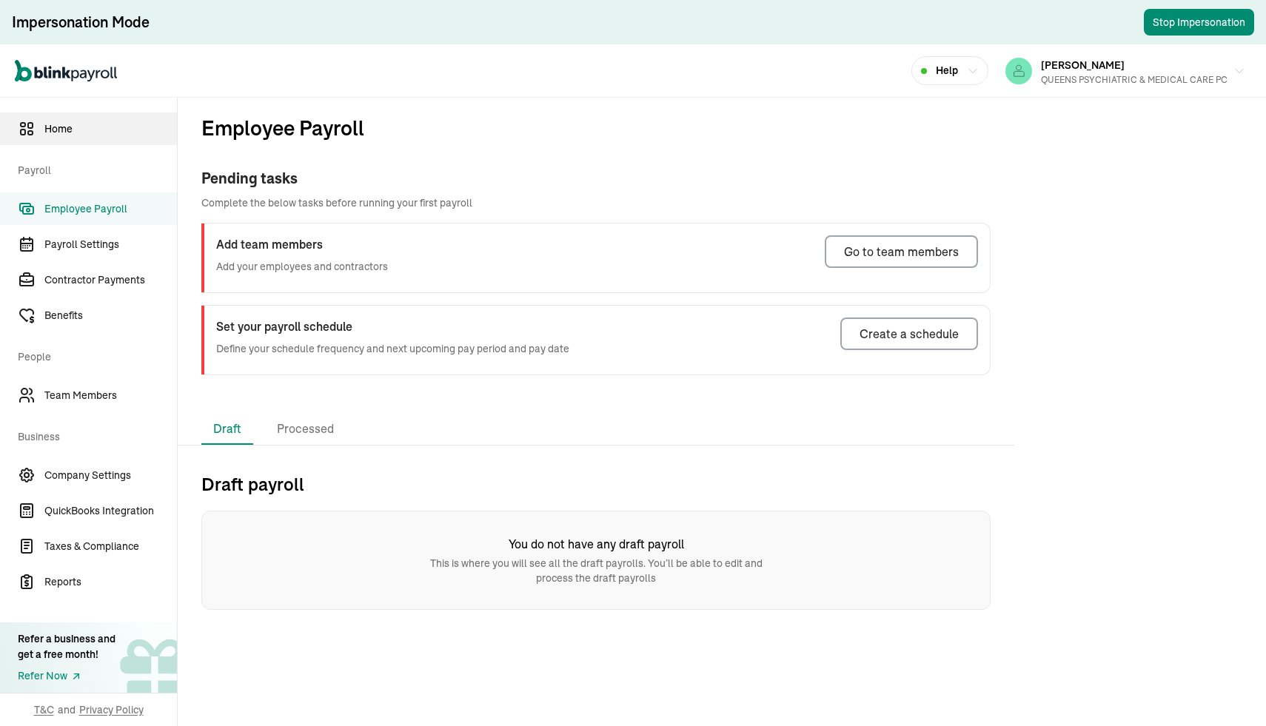
click at [84, 133] on span "Home" at bounding box center [110, 129] width 132 height 16
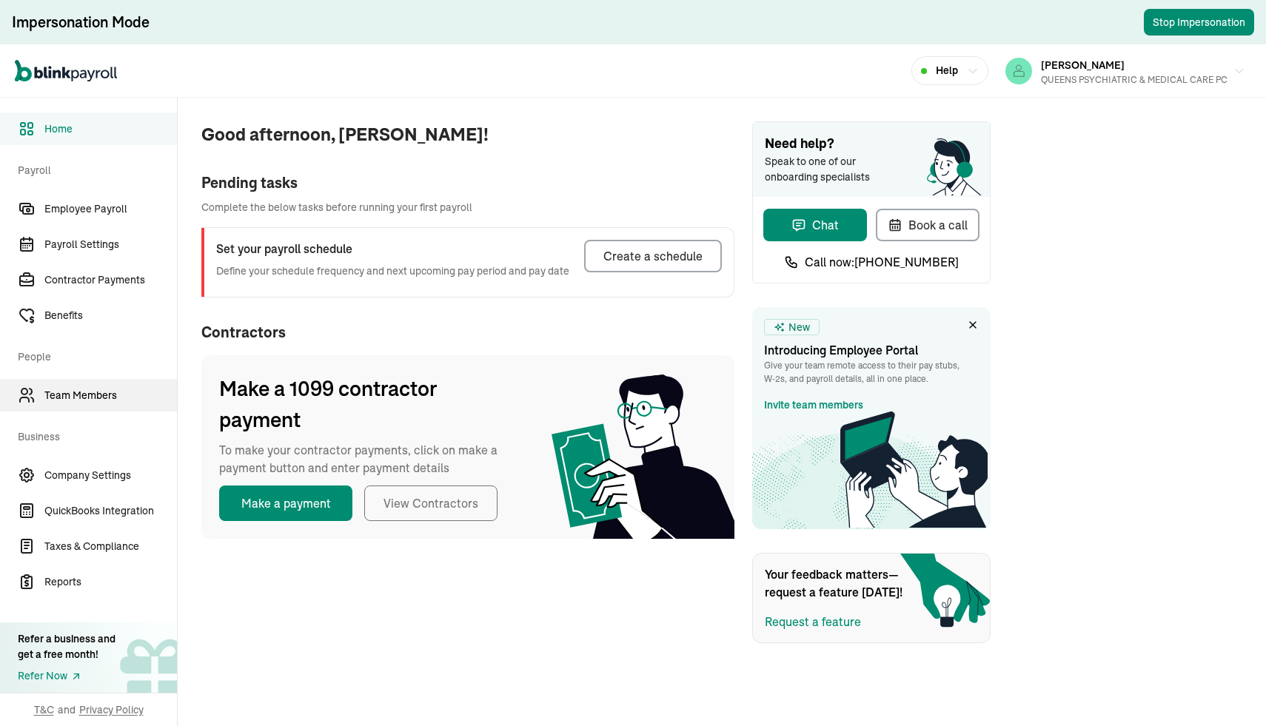
click at [81, 391] on span "Team Members" at bounding box center [110, 396] width 132 height 16
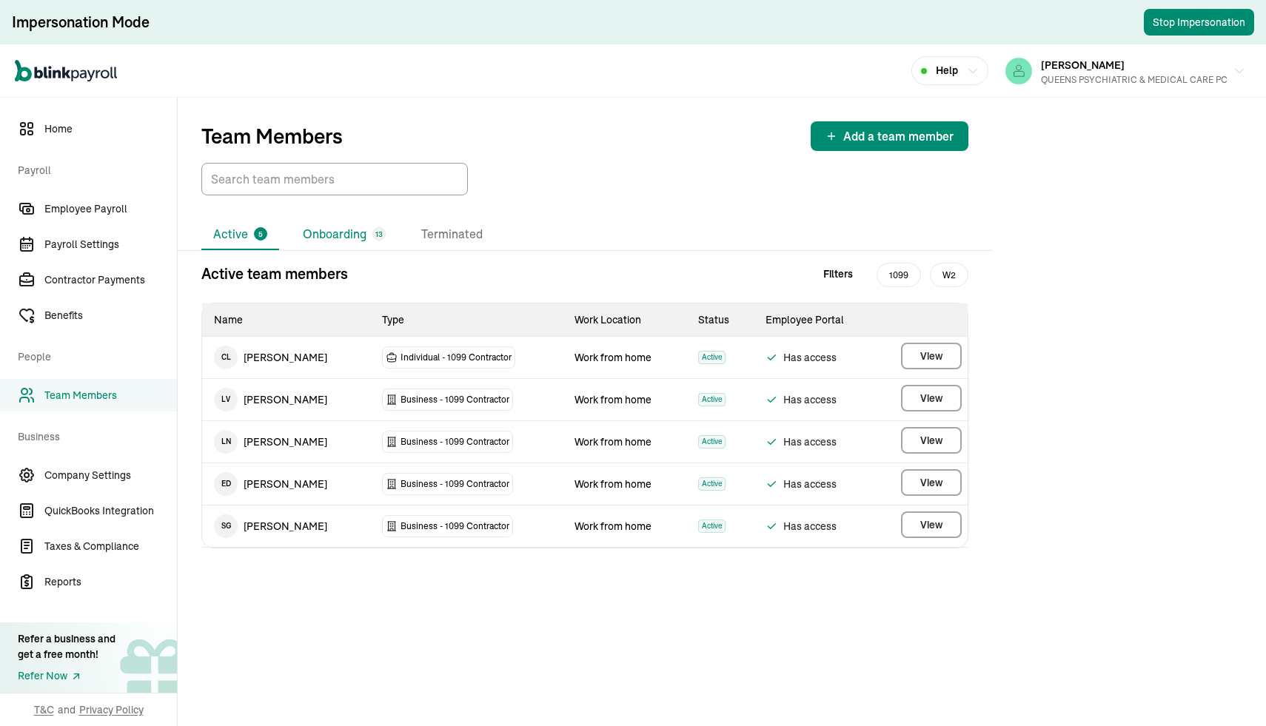
click at [323, 241] on li "Onboarding 13" at bounding box center [344, 234] width 107 height 31
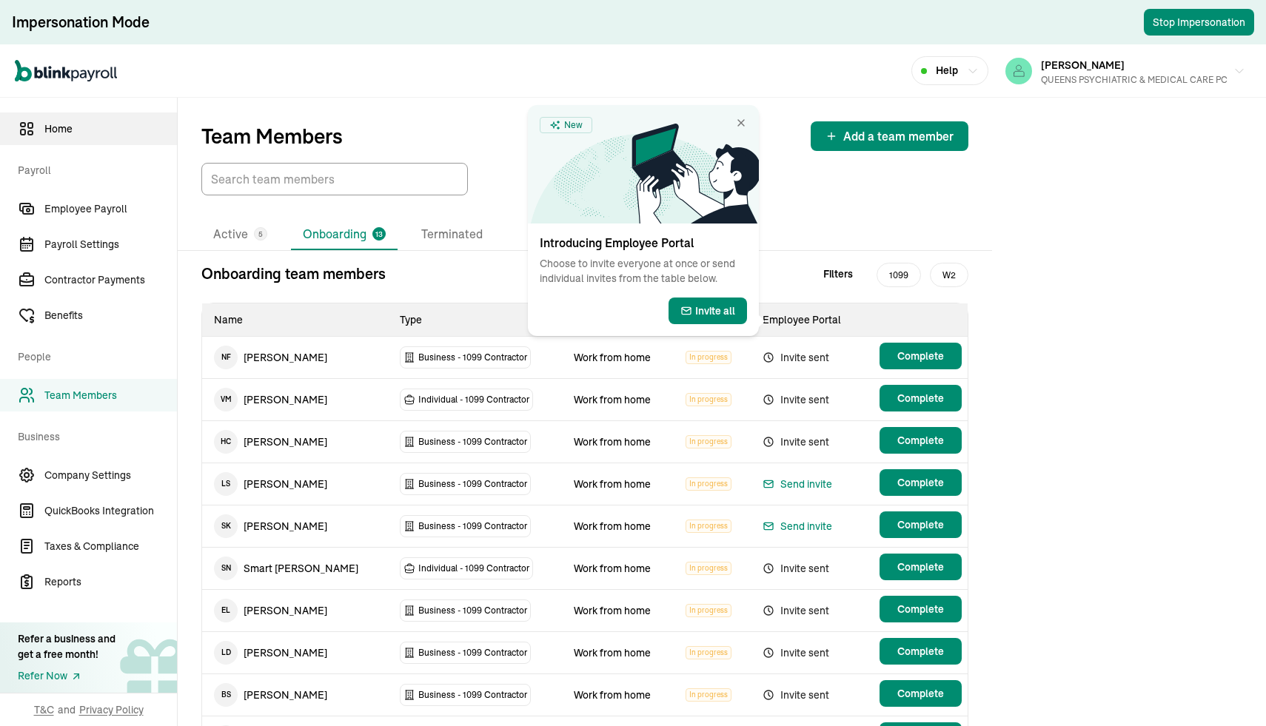
click at [48, 129] on span "Home" at bounding box center [110, 129] width 132 height 16
